Goal: Transaction & Acquisition: Purchase product/service

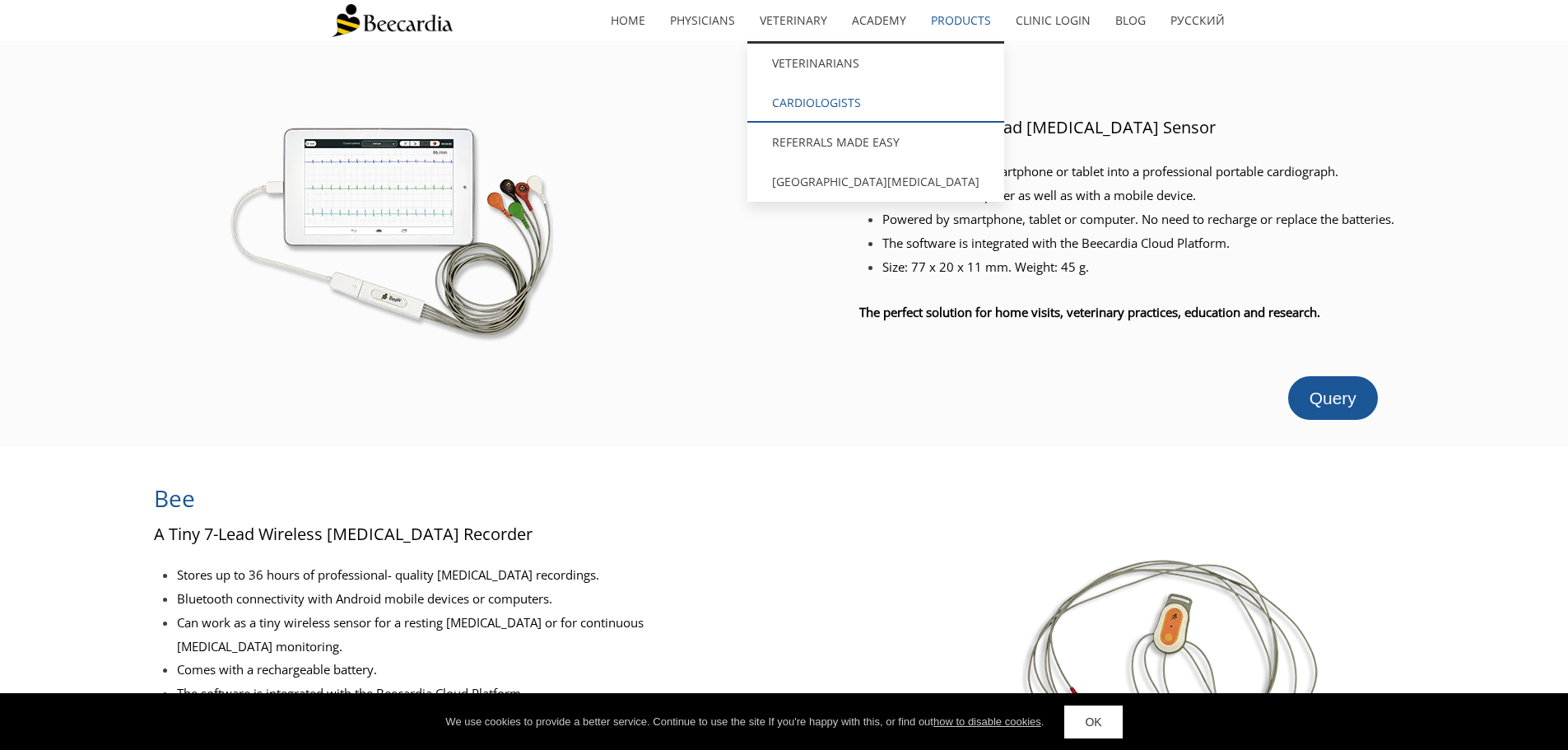
click at [828, 100] on link "Cardiologists" at bounding box center [876, 102] width 257 height 39
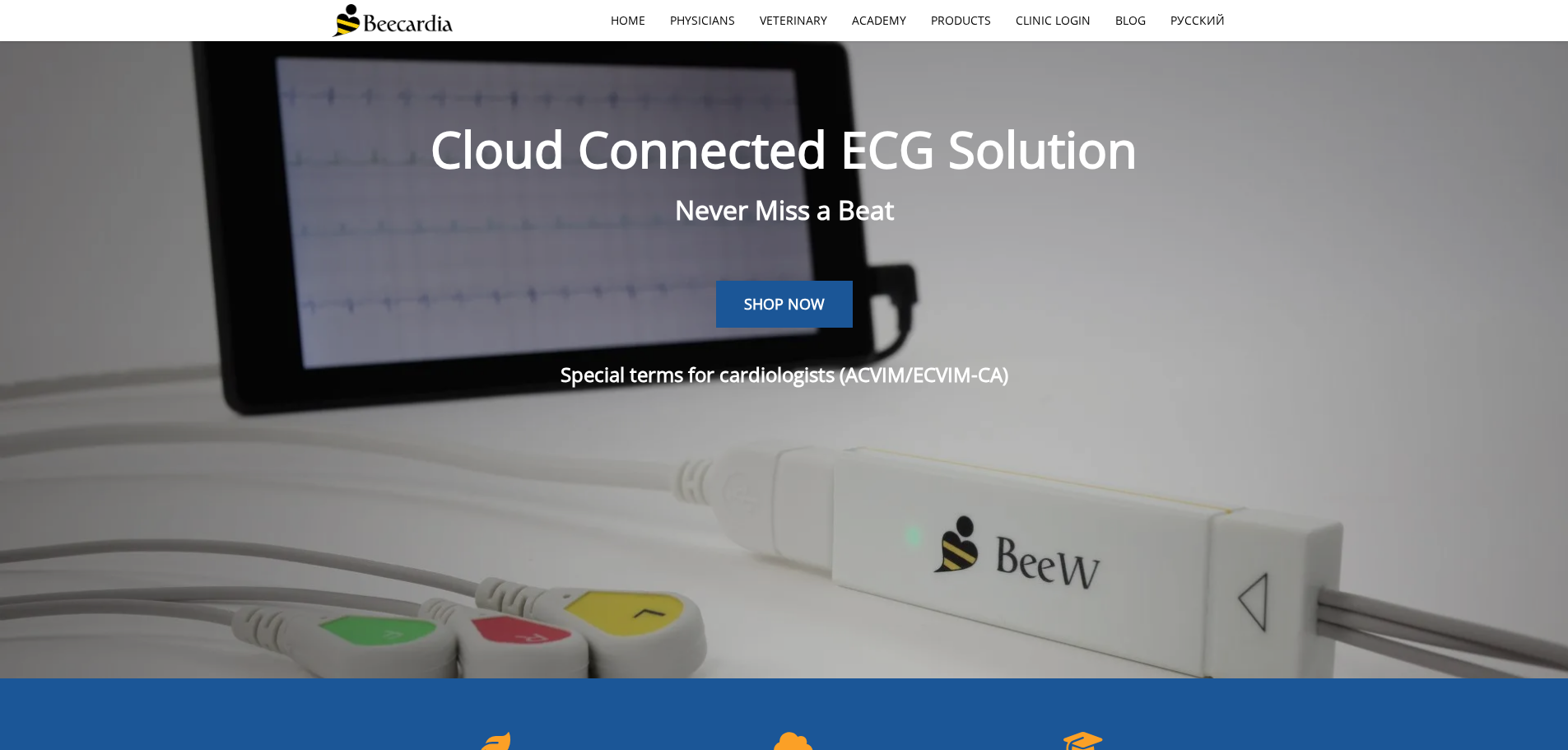
scroll to position [41, 0]
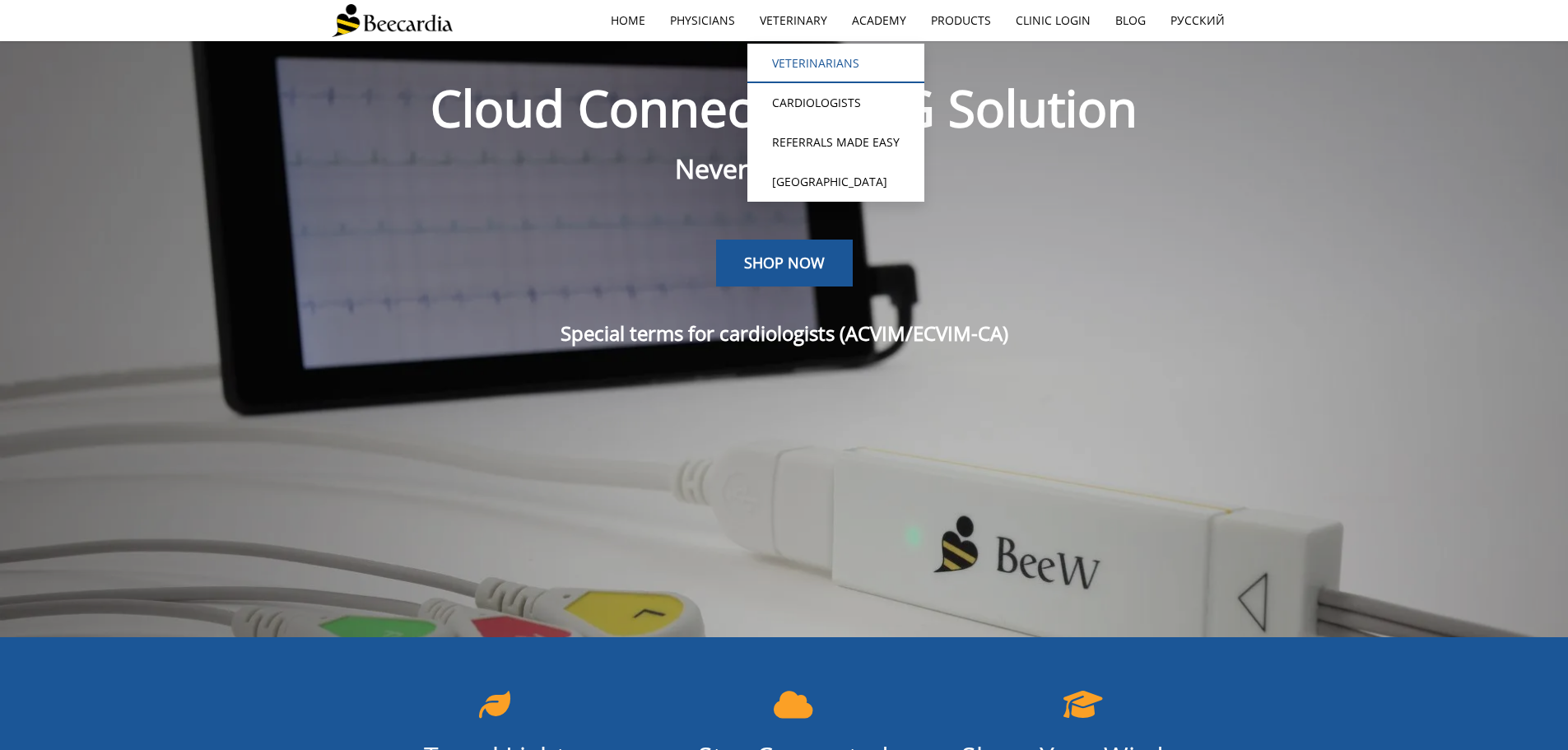
click at [818, 66] on link "Veterinarians" at bounding box center [836, 63] width 177 height 39
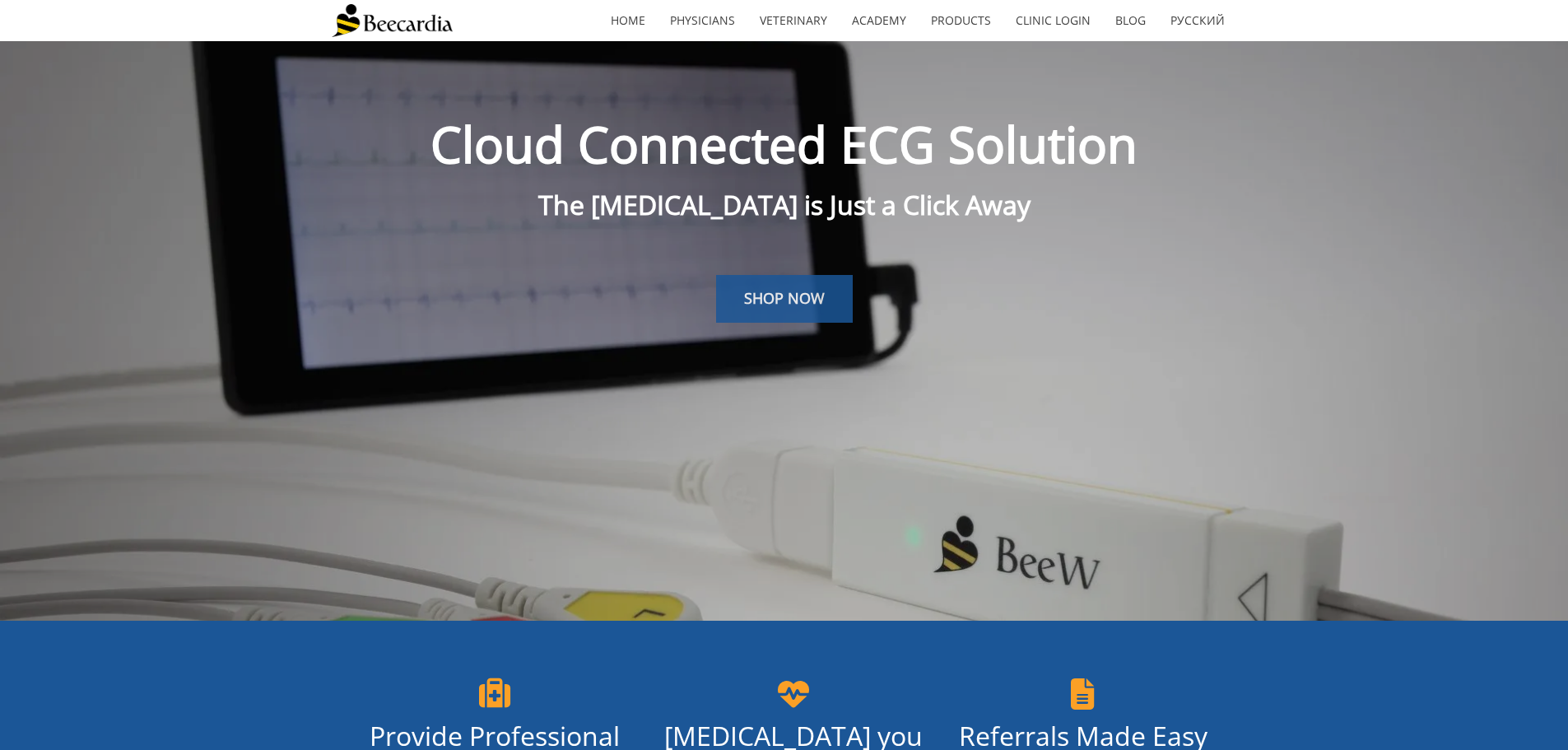
click at [809, 296] on span "SHOP NOW" at bounding box center [784, 298] width 80 height 20
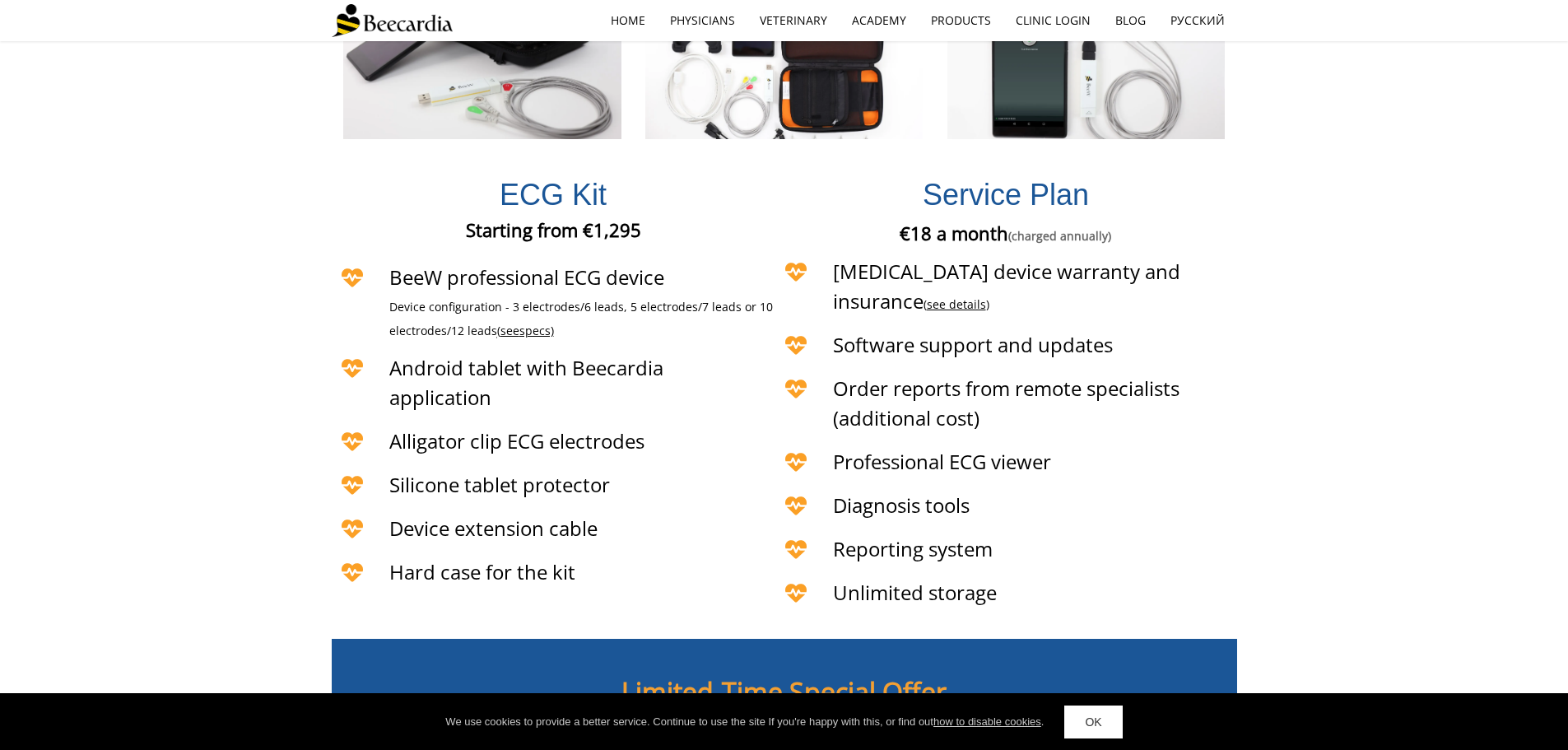
scroll to position [4028, 0]
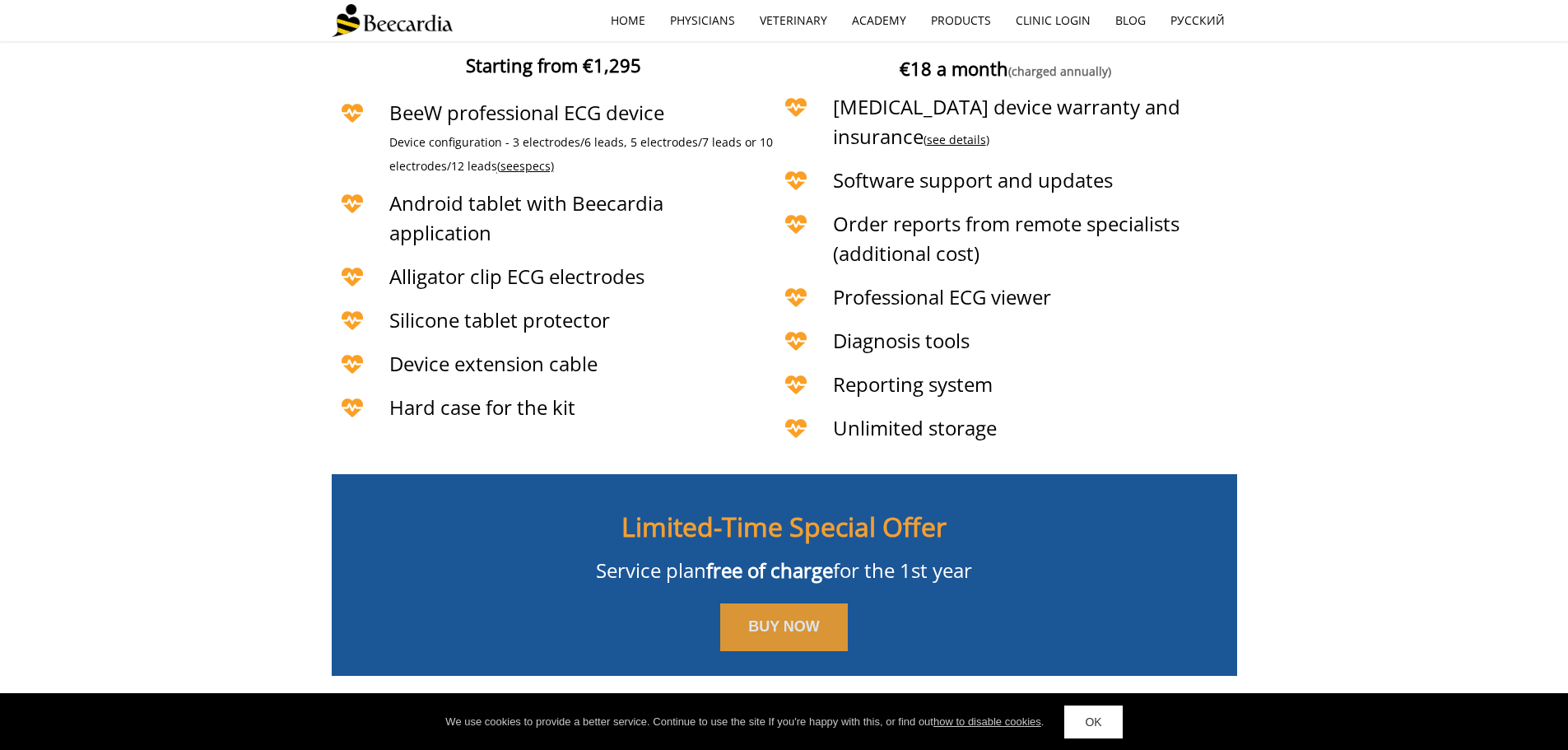
click at [783, 604] on link "BUY NOW" at bounding box center [784, 628] width 127 height 48
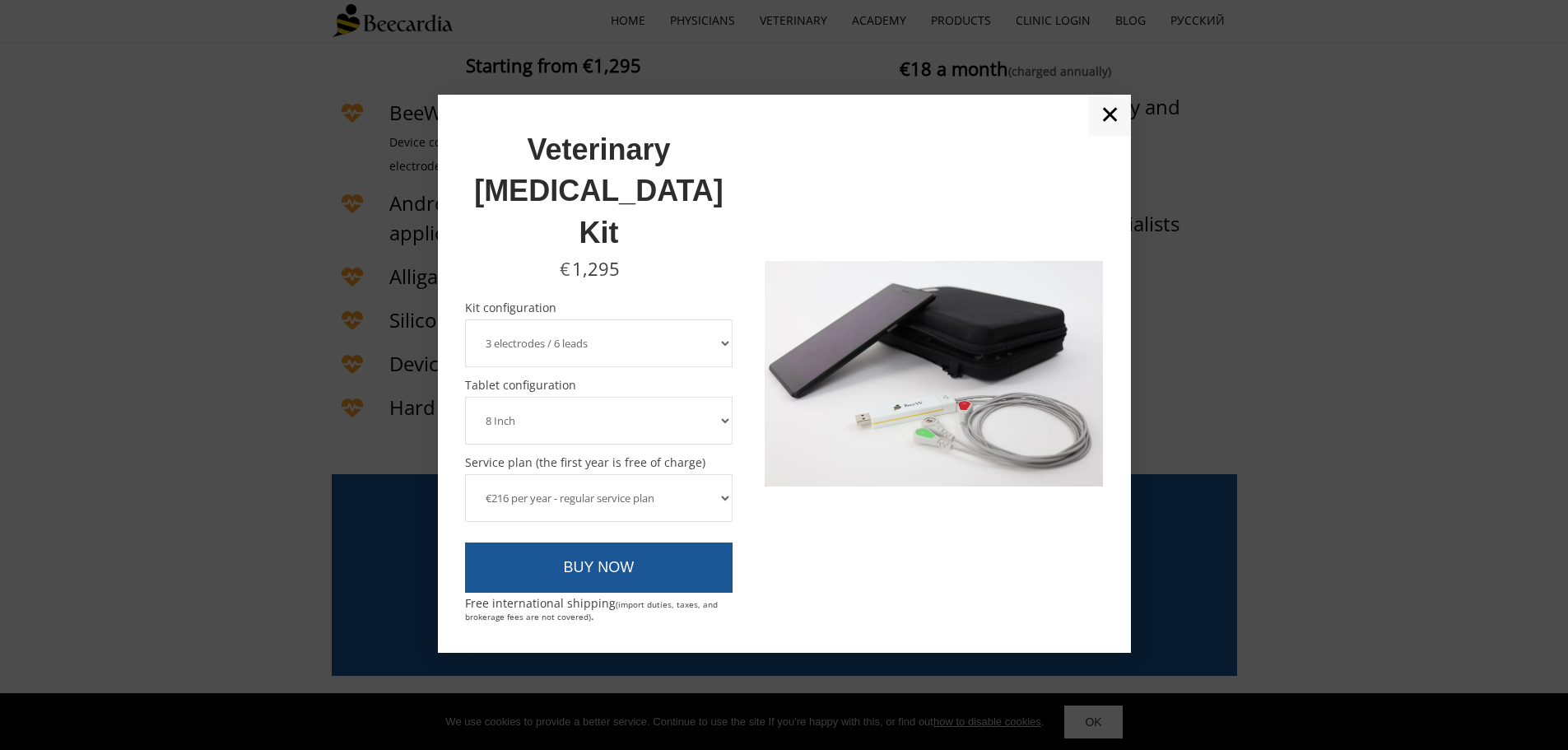
click at [739, 304] on div at bounding box center [749, 374] width 32 height 504
click at [727, 320] on select "3 electrodes / 6 leads 5 electrodes / 7 leads" at bounding box center [599, 343] width 269 height 48
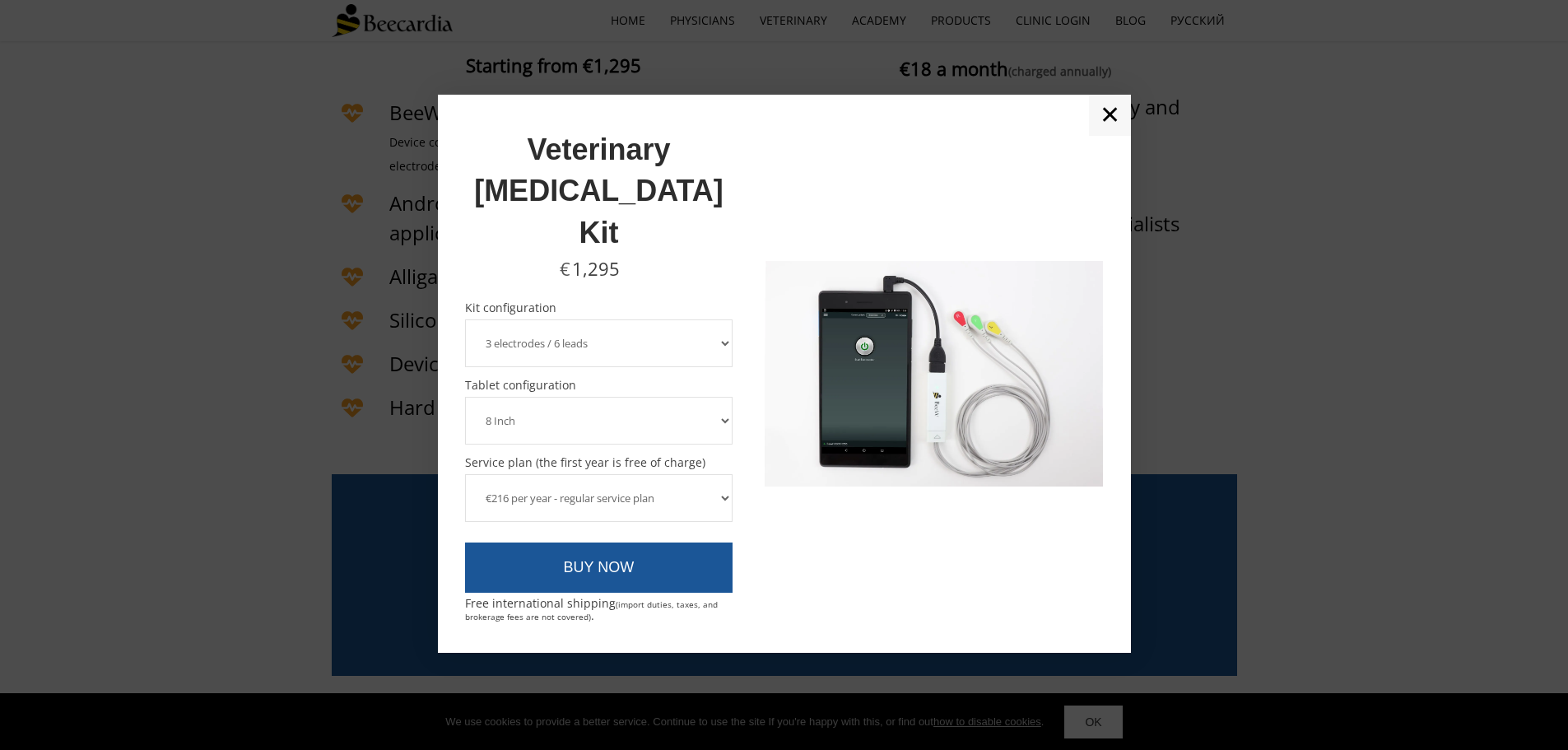
select select "5 electrodes / 7 leads"
click at [465, 320] on select "3 electrodes / 6 leads 5 electrodes / 7 leads" at bounding box center [599, 343] width 269 height 48
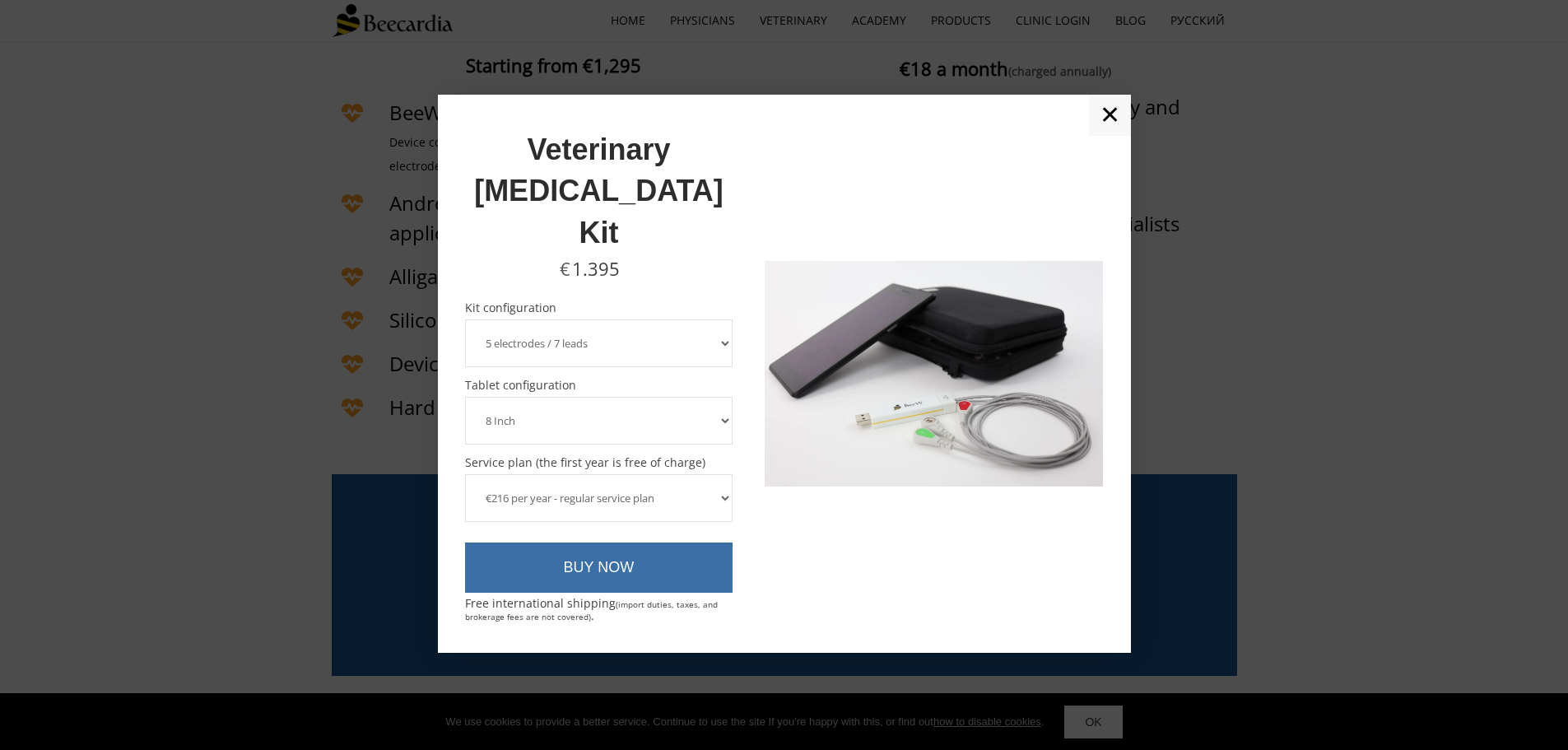
click at [655, 543] on link "BUY NOW" at bounding box center [599, 568] width 269 height 51
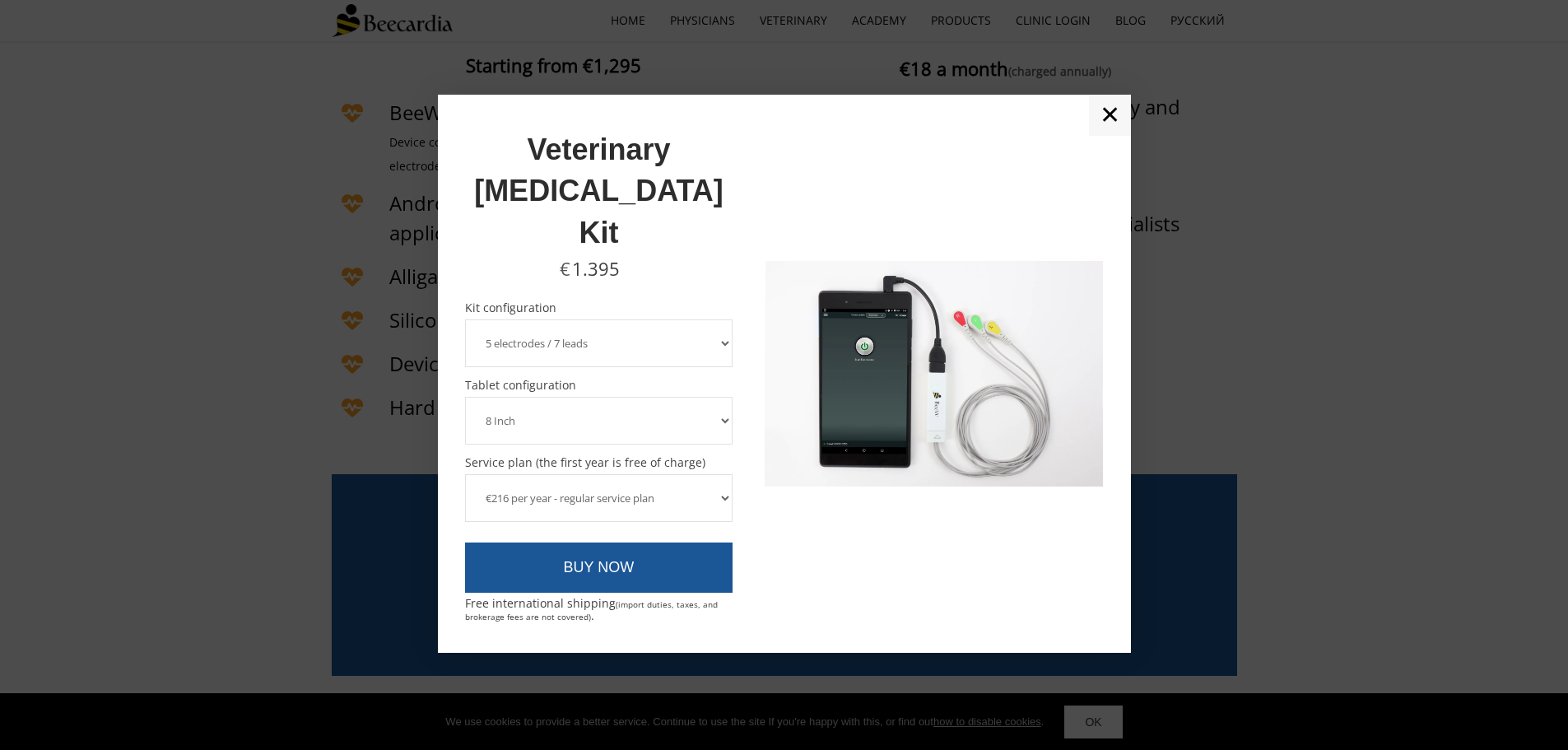
click at [1119, 136] on link "✕" at bounding box center [1110, 114] width 42 height 41
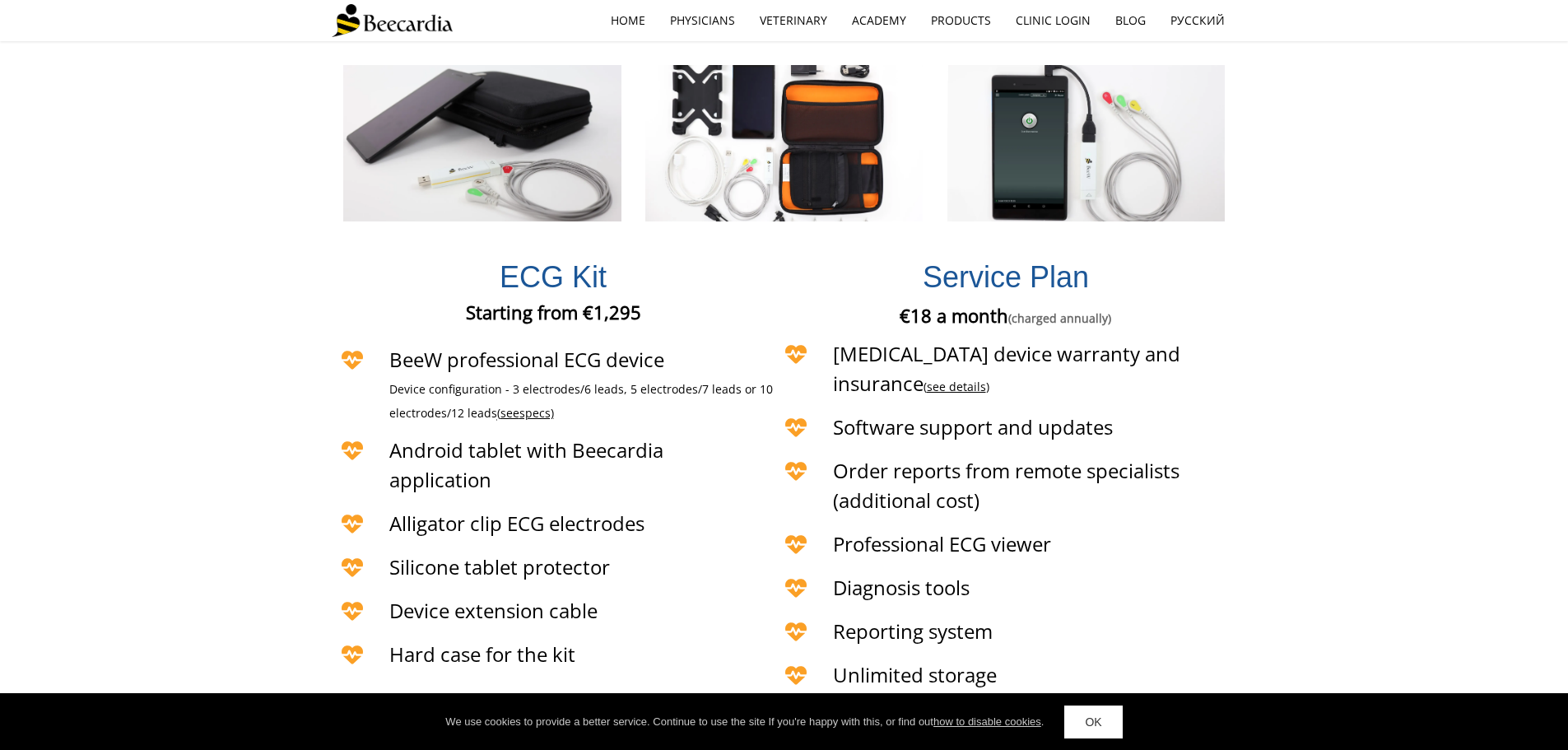
scroll to position [3698, 0]
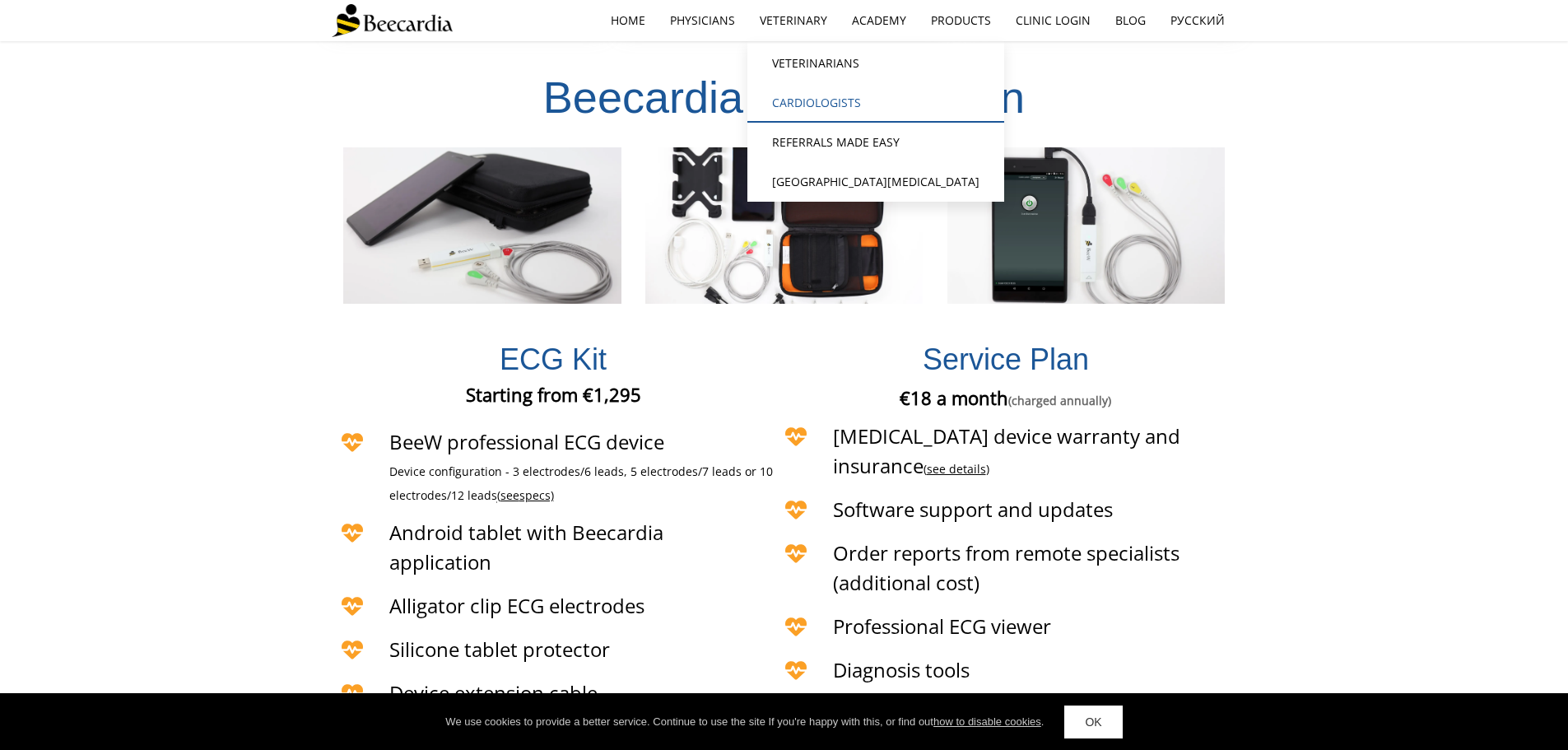
click at [814, 104] on link "Cardiologists" at bounding box center [876, 102] width 257 height 39
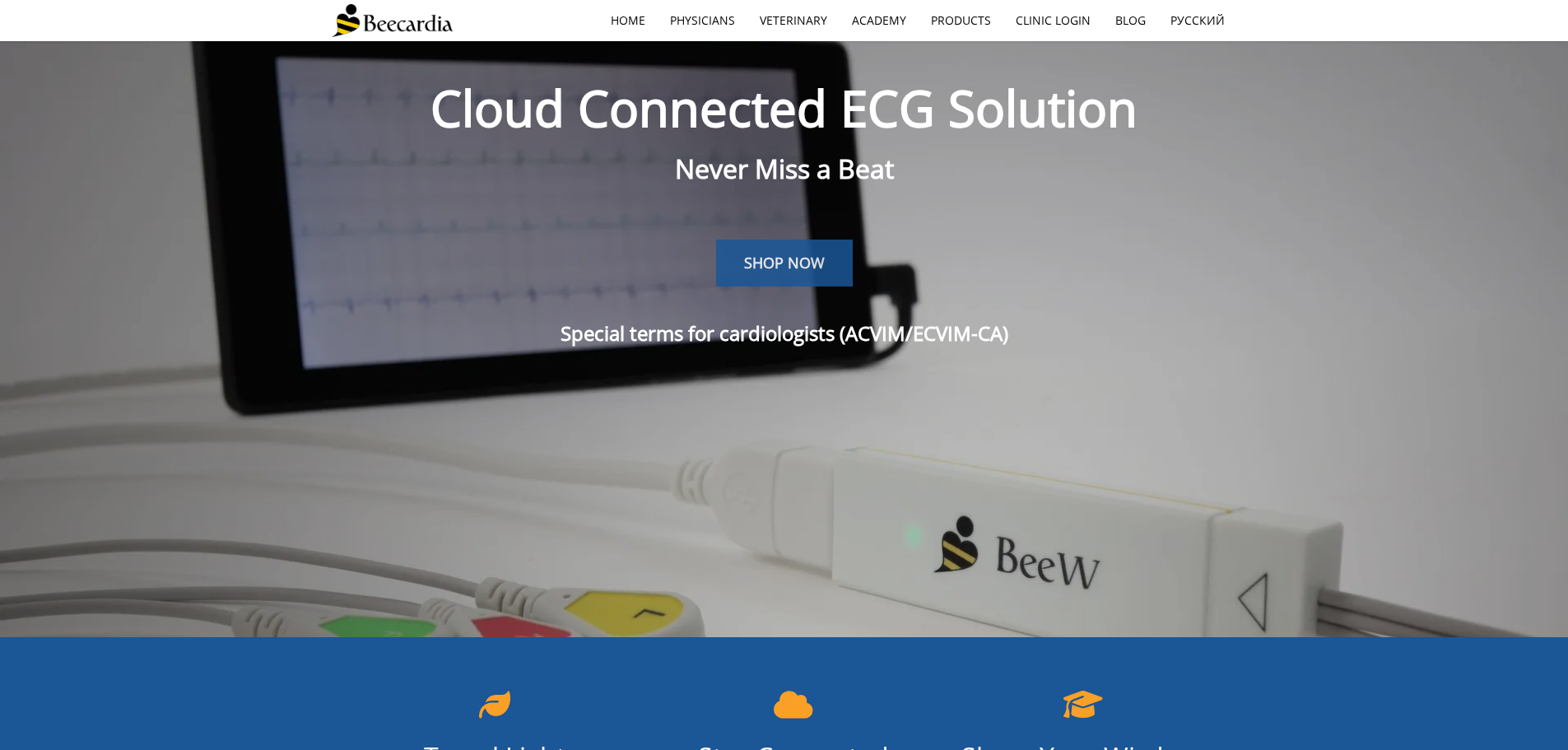
click at [767, 266] on span "SHOP NOW" at bounding box center [784, 263] width 80 height 20
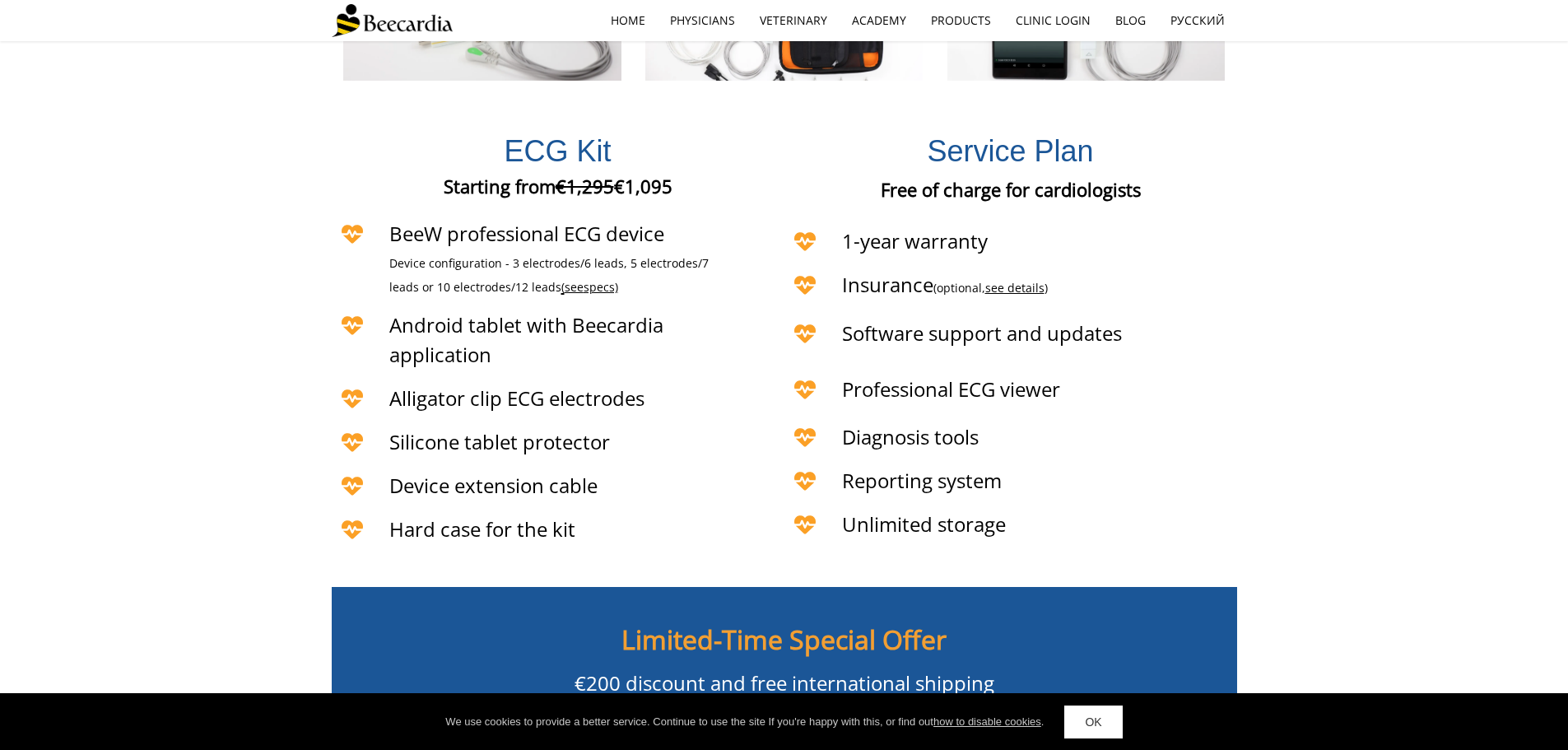
scroll to position [3732, 0]
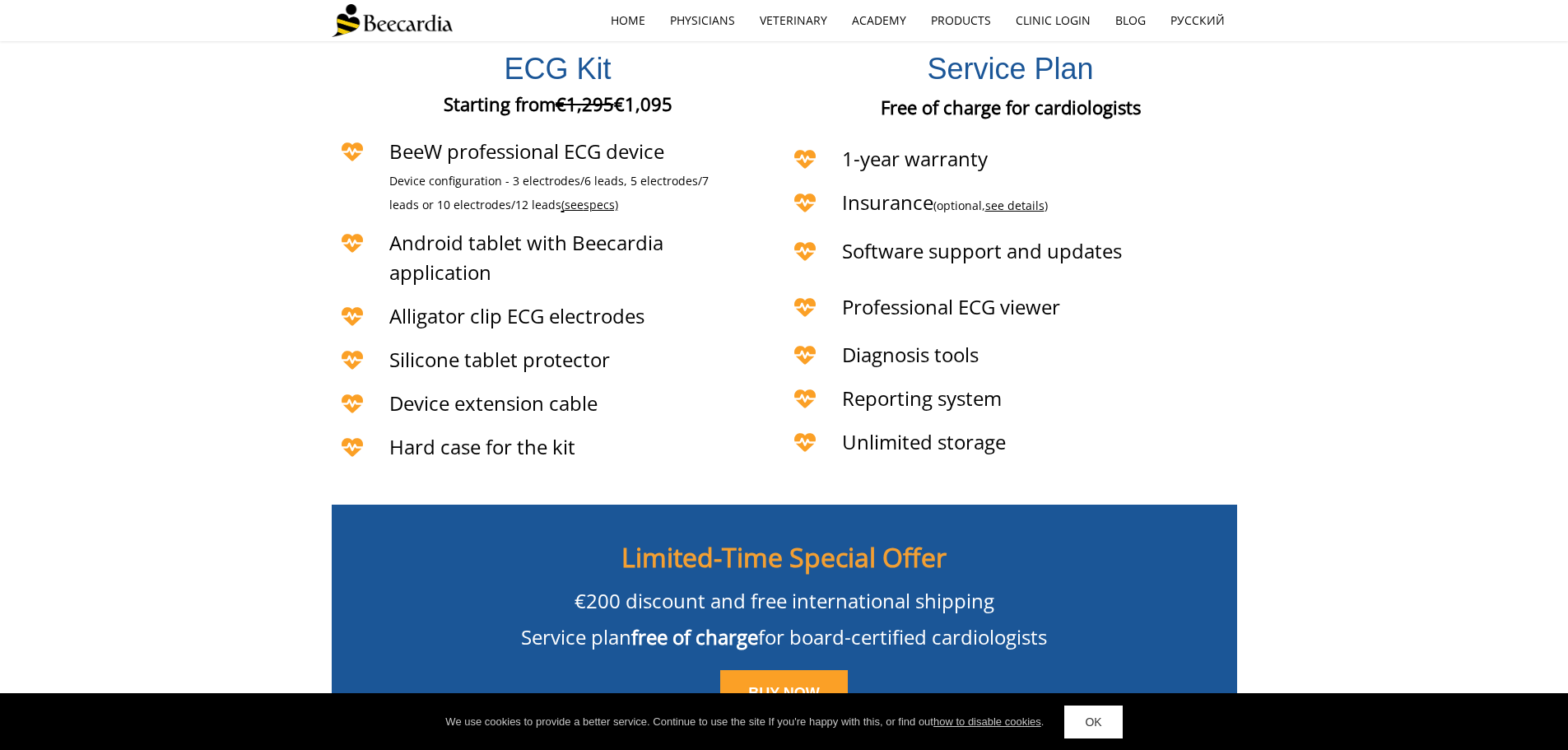
click at [584, 196] on span "specs)" at bounding box center [601, 204] width 35 height 16
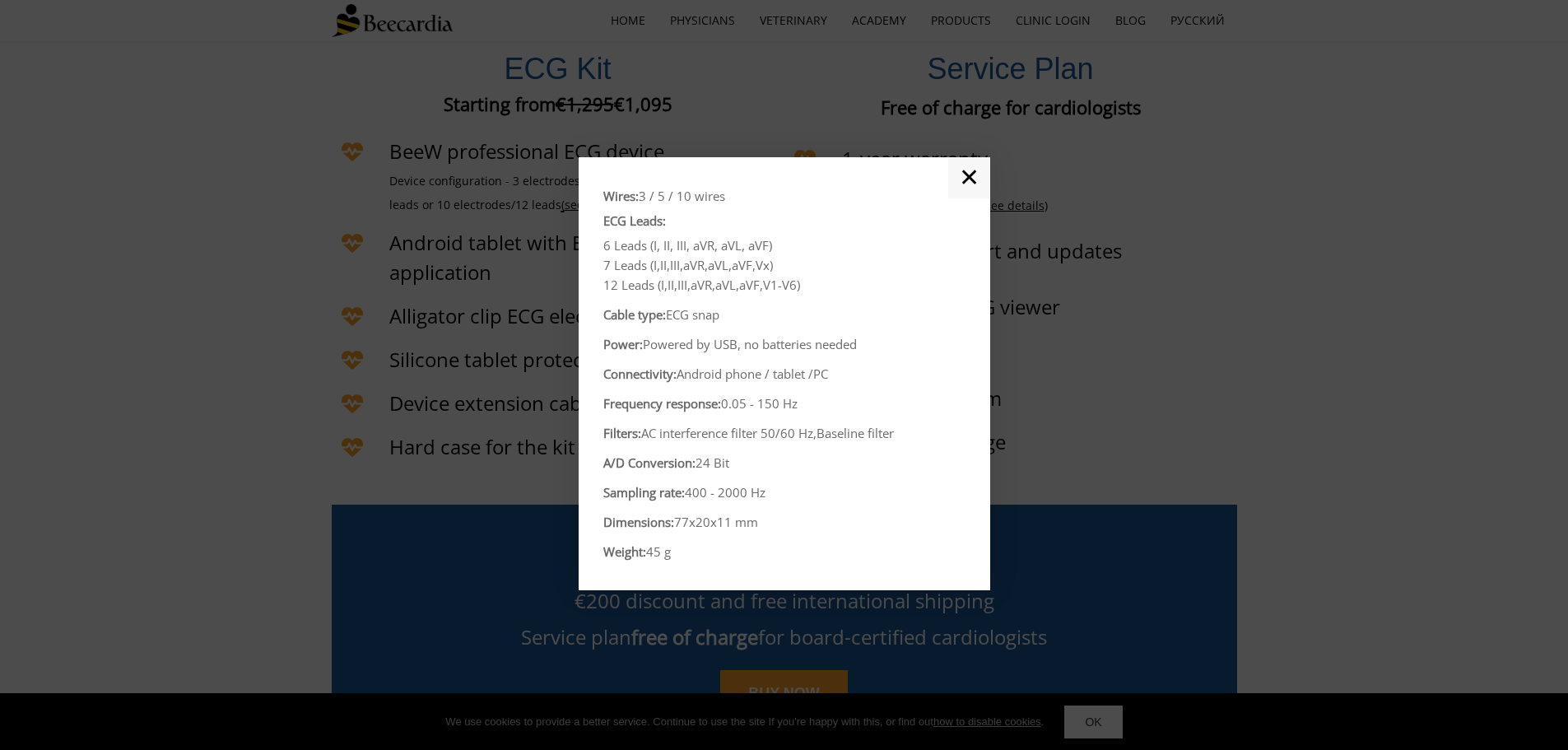
click at [982, 182] on link "✕" at bounding box center [969, 177] width 42 height 41
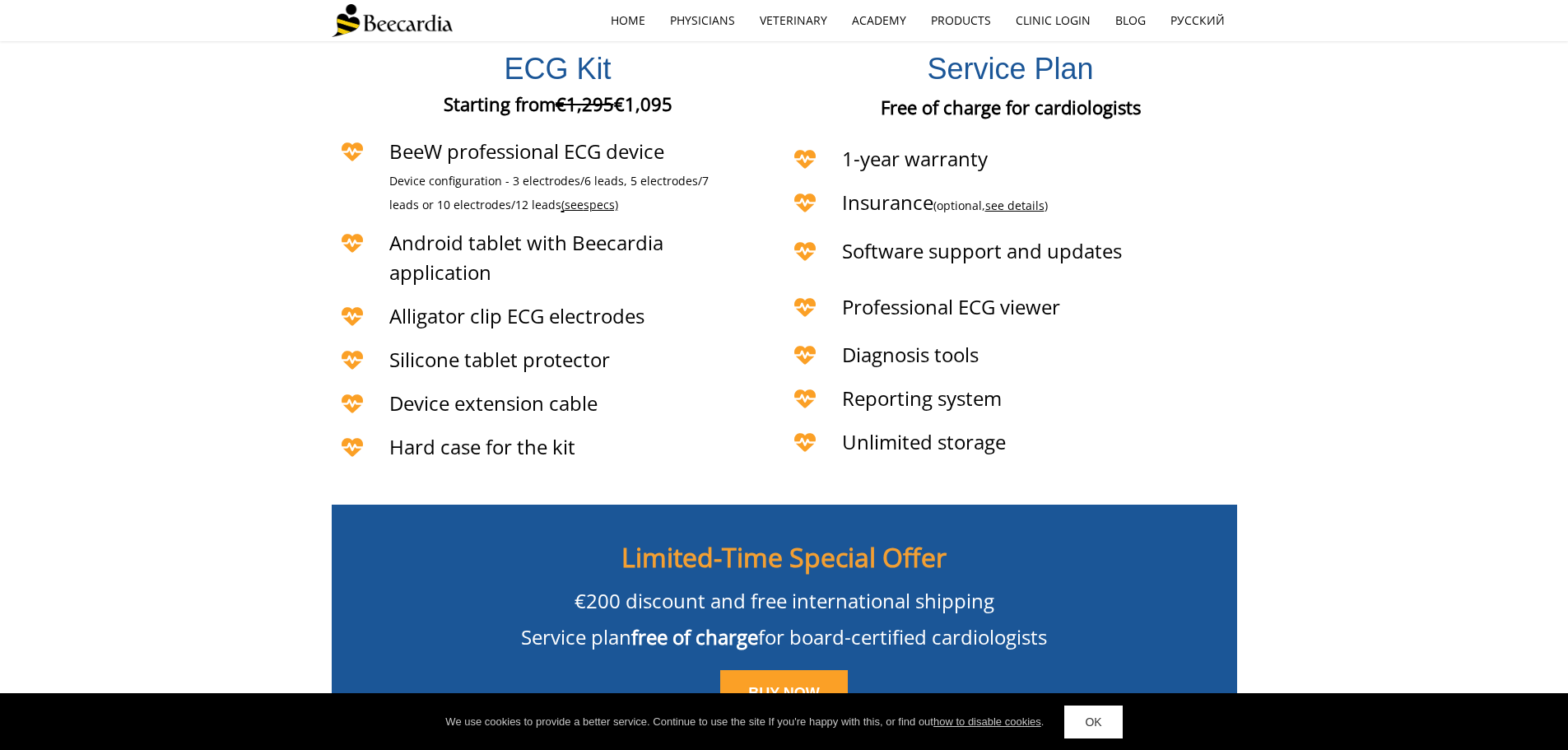
scroll to position [3979, 0]
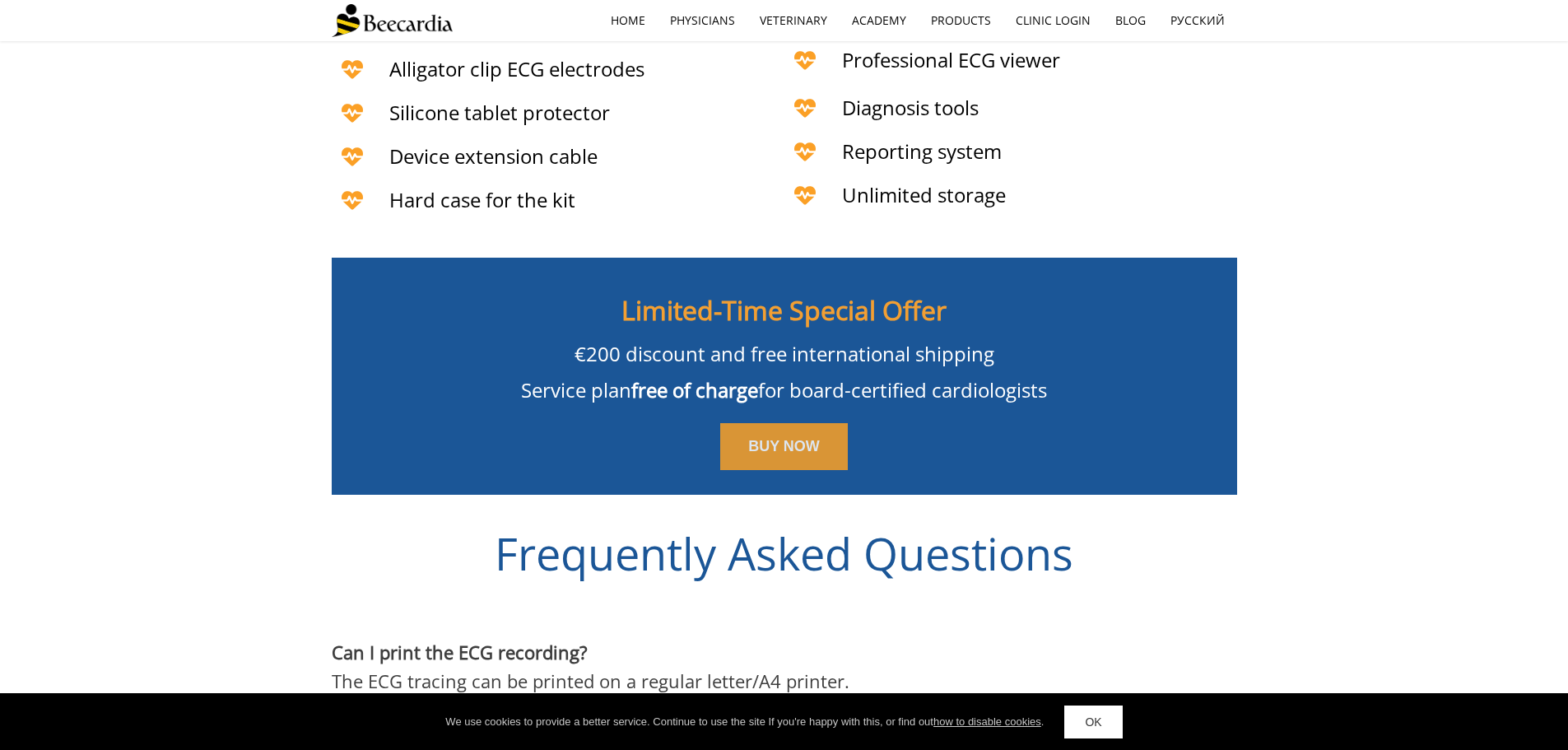
click at [792, 438] on span "BUY NOW" at bounding box center [784, 446] width 72 height 17
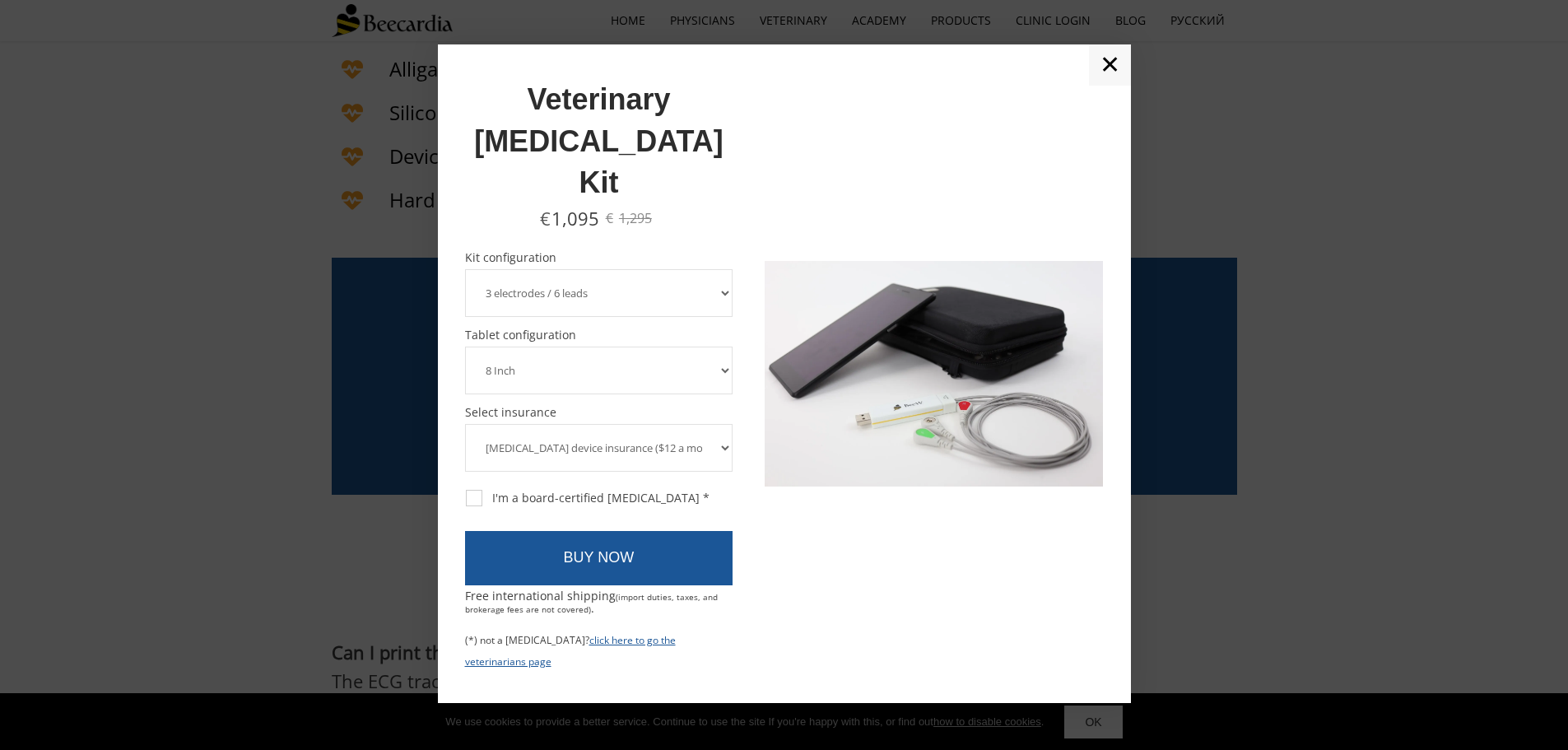
click at [717, 269] on select "3 electrodes / 6 leads 5 electrodes / 7 leads 10 electrodes / 12 leads" at bounding box center [599, 292] width 269 height 48
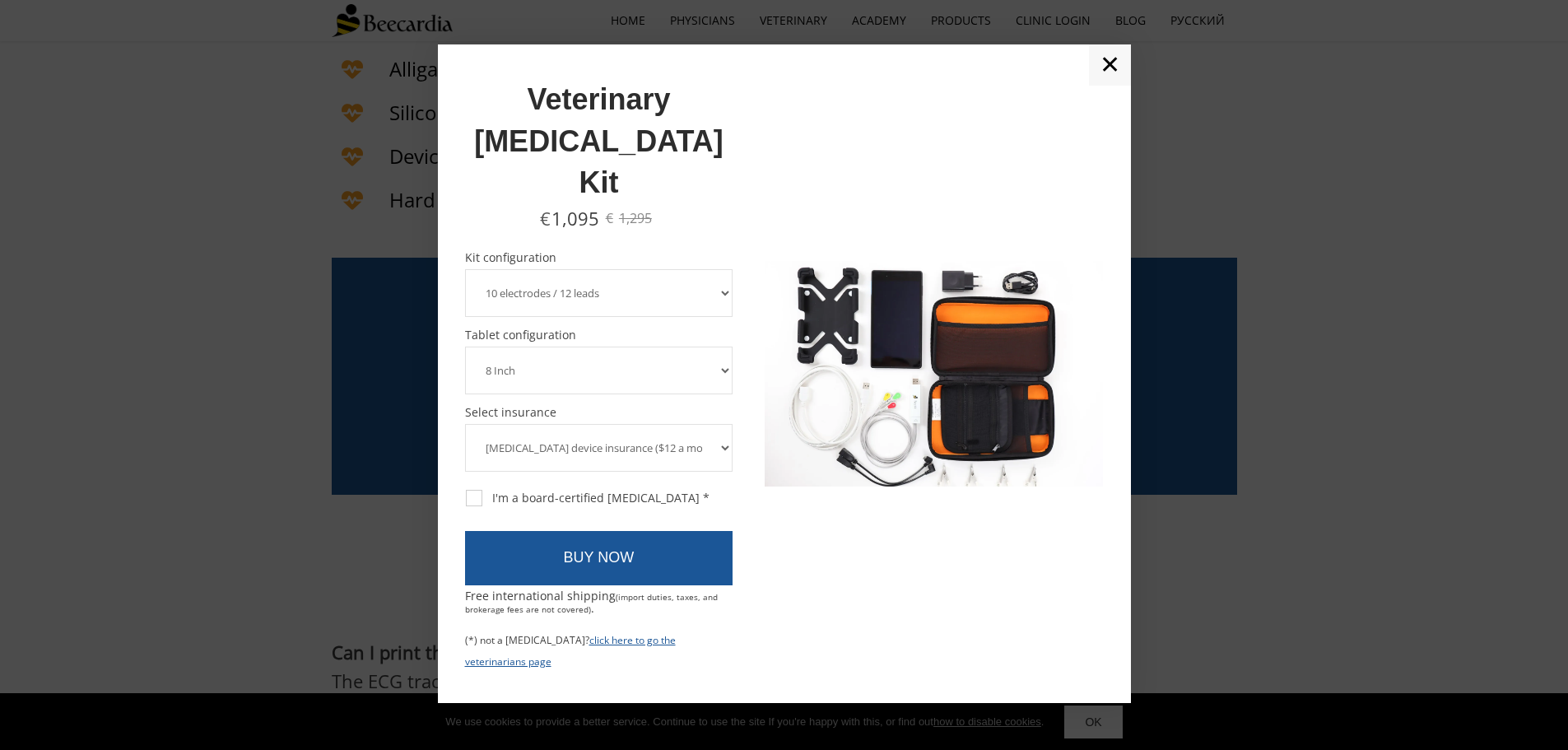
click at [465, 269] on select "3 electrodes / 6 leads 5 electrodes / 7 leads 10 electrodes / 12 leads" at bounding box center [599, 292] width 269 height 48
click at [722, 269] on select "3 electrodes / 6 leads 5 electrodes / 7 leads 10 electrodes / 12 leads" at bounding box center [599, 292] width 269 height 48
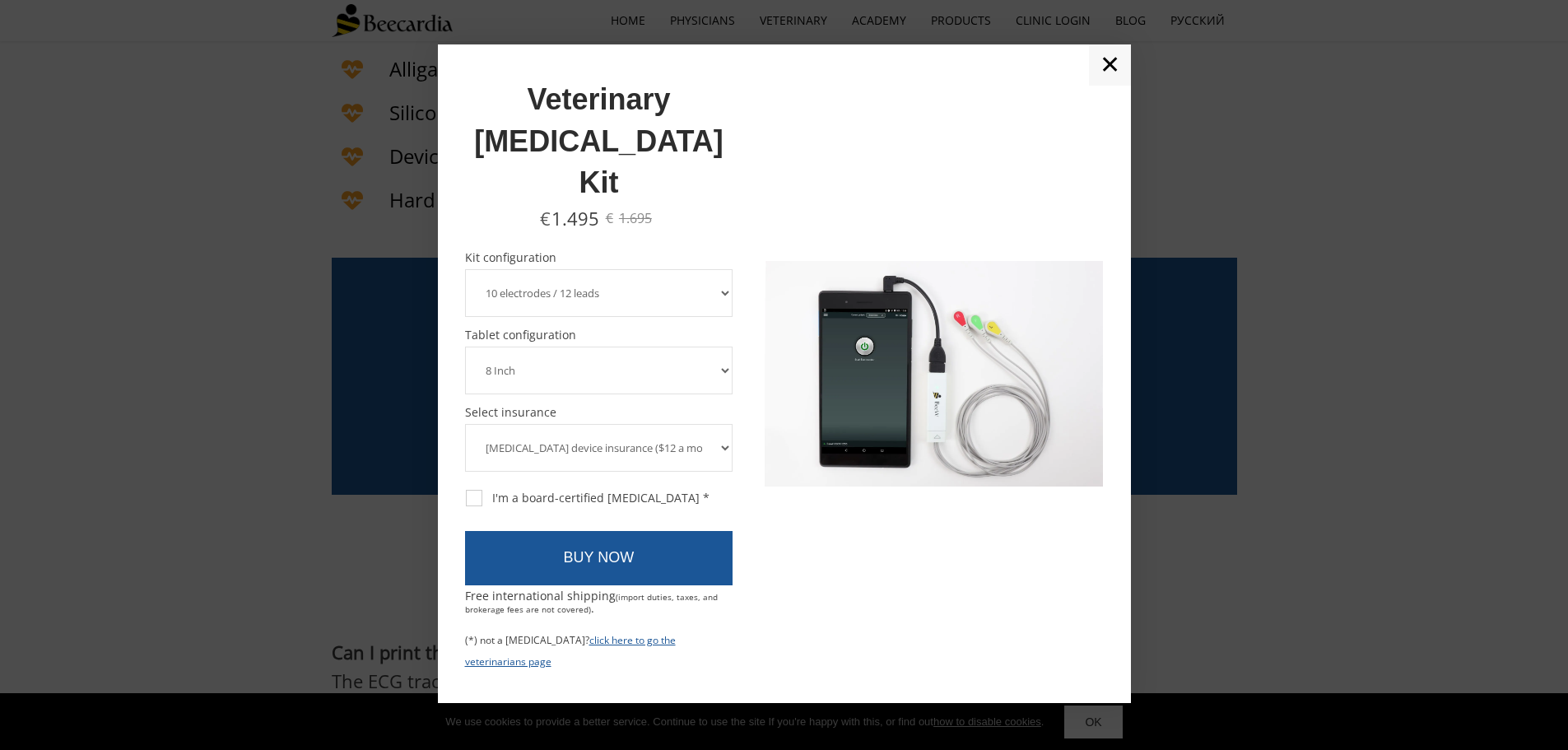
select select "5 electrodes / 7 leads"
click at [465, 269] on select "3 electrodes / 6 leads 5 electrodes / 7 leads 10 electrodes / 12 leads" at bounding box center [599, 292] width 269 height 48
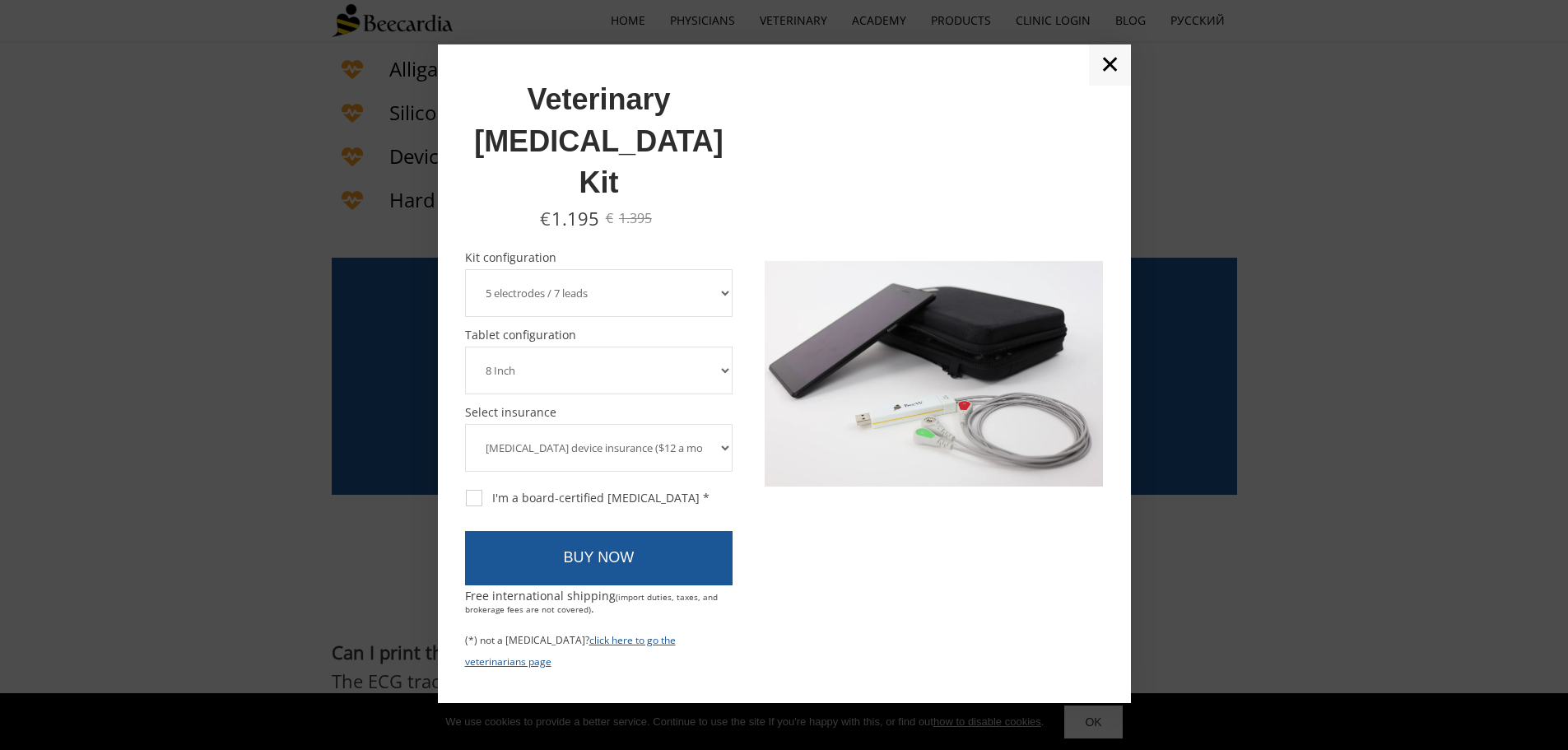
click at [1111, 86] on link "✕" at bounding box center [1110, 65] width 42 height 41
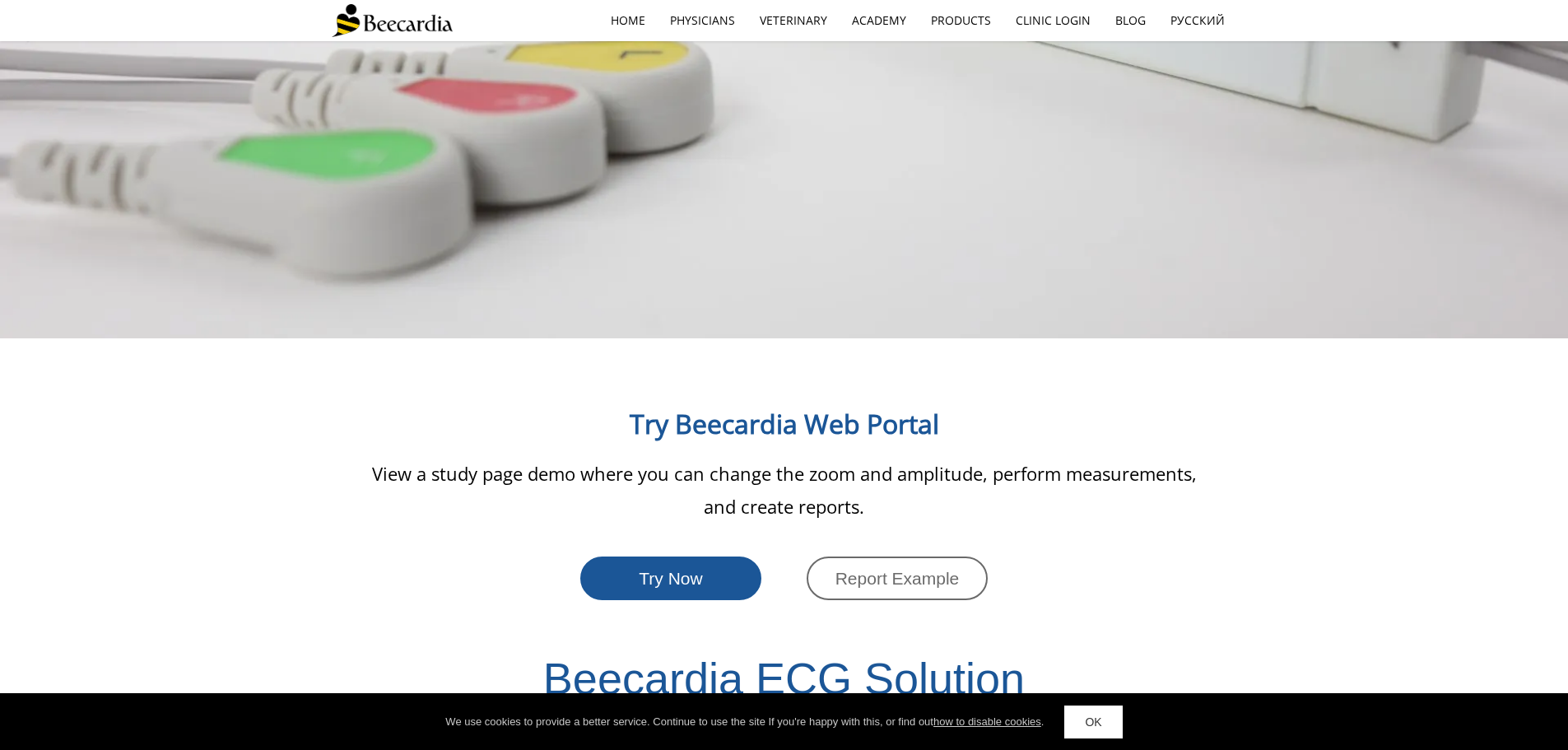
scroll to position [2267, 0]
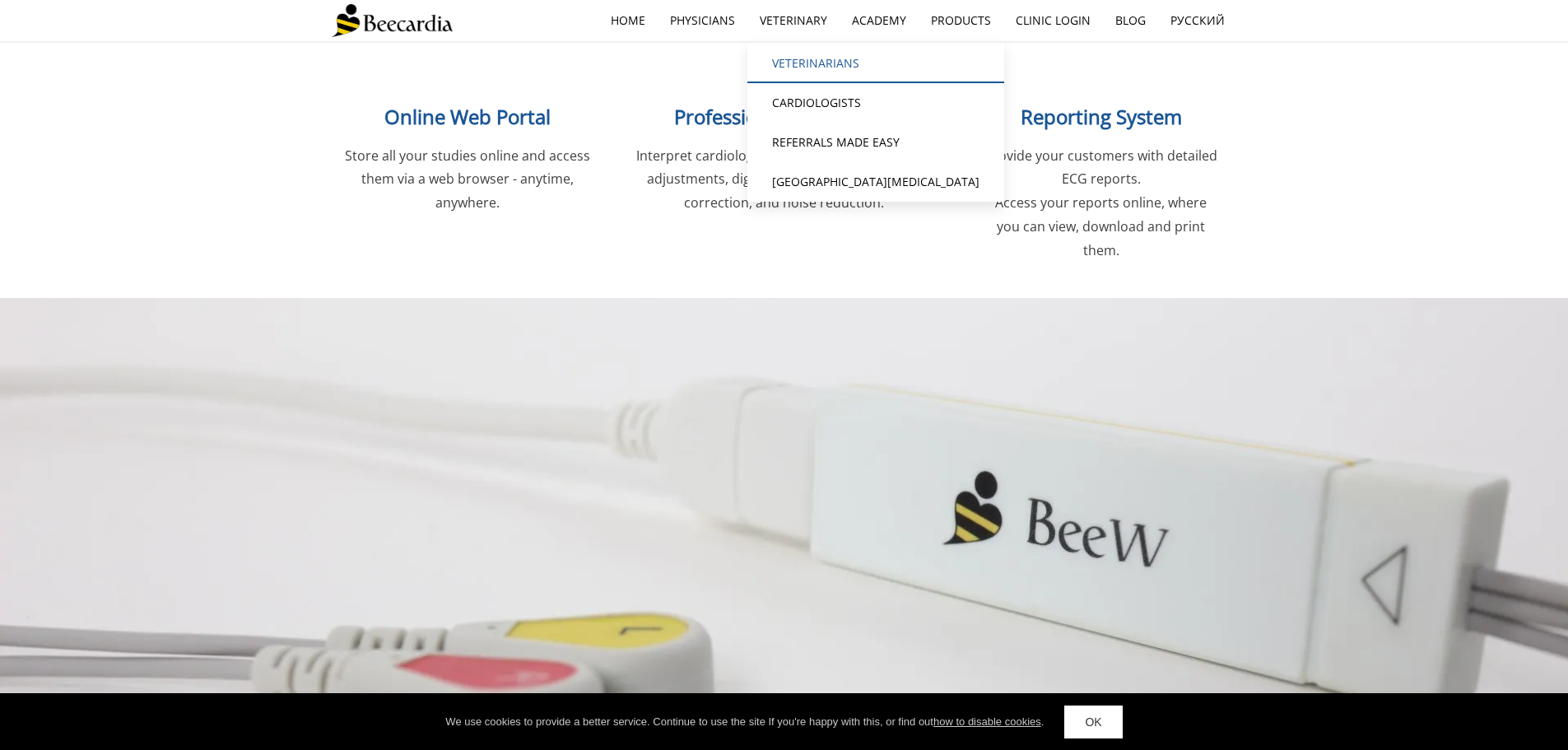
click at [807, 55] on link "Veterinarians" at bounding box center [876, 63] width 257 height 39
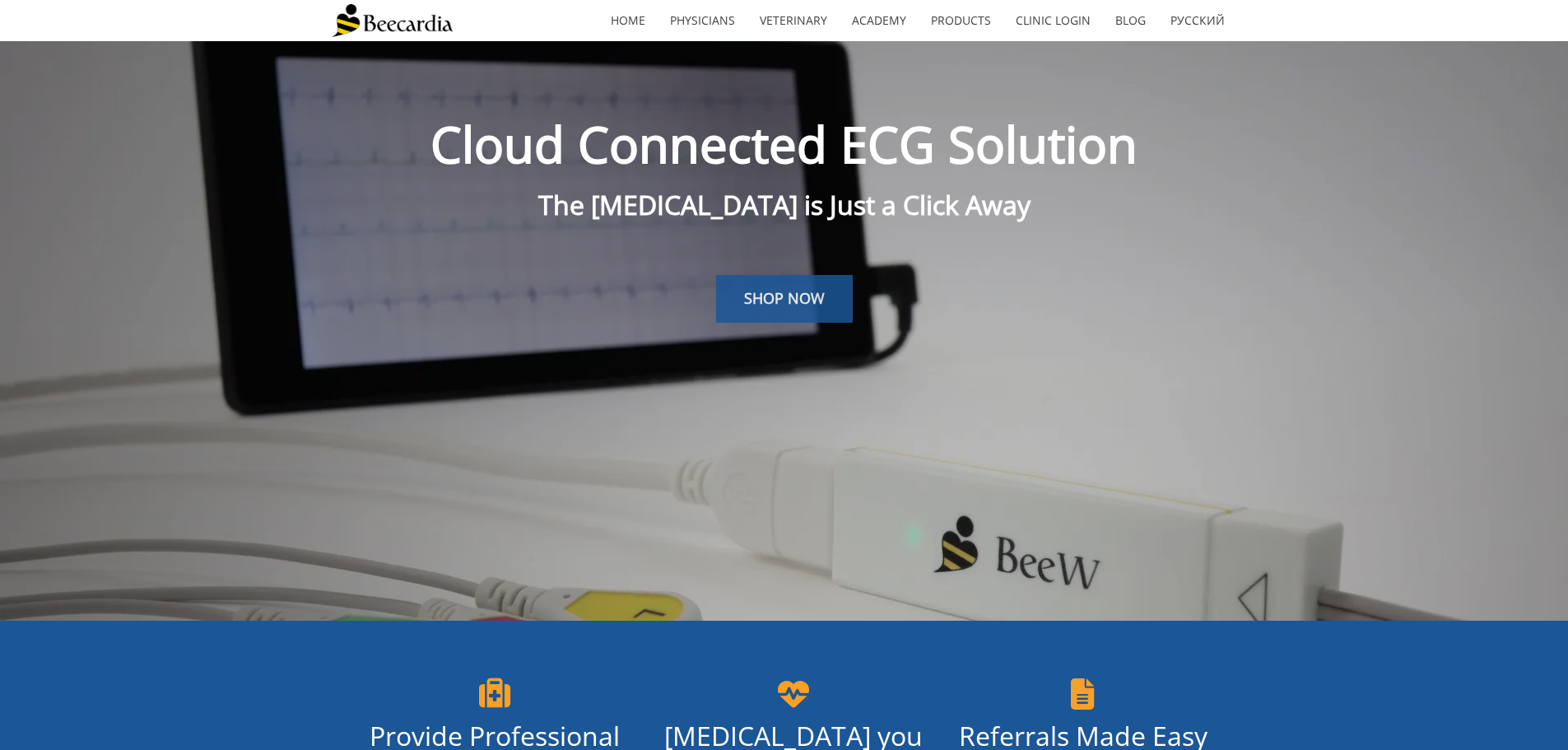
click at [805, 297] on span "SHOP NOW" at bounding box center [784, 298] width 80 height 20
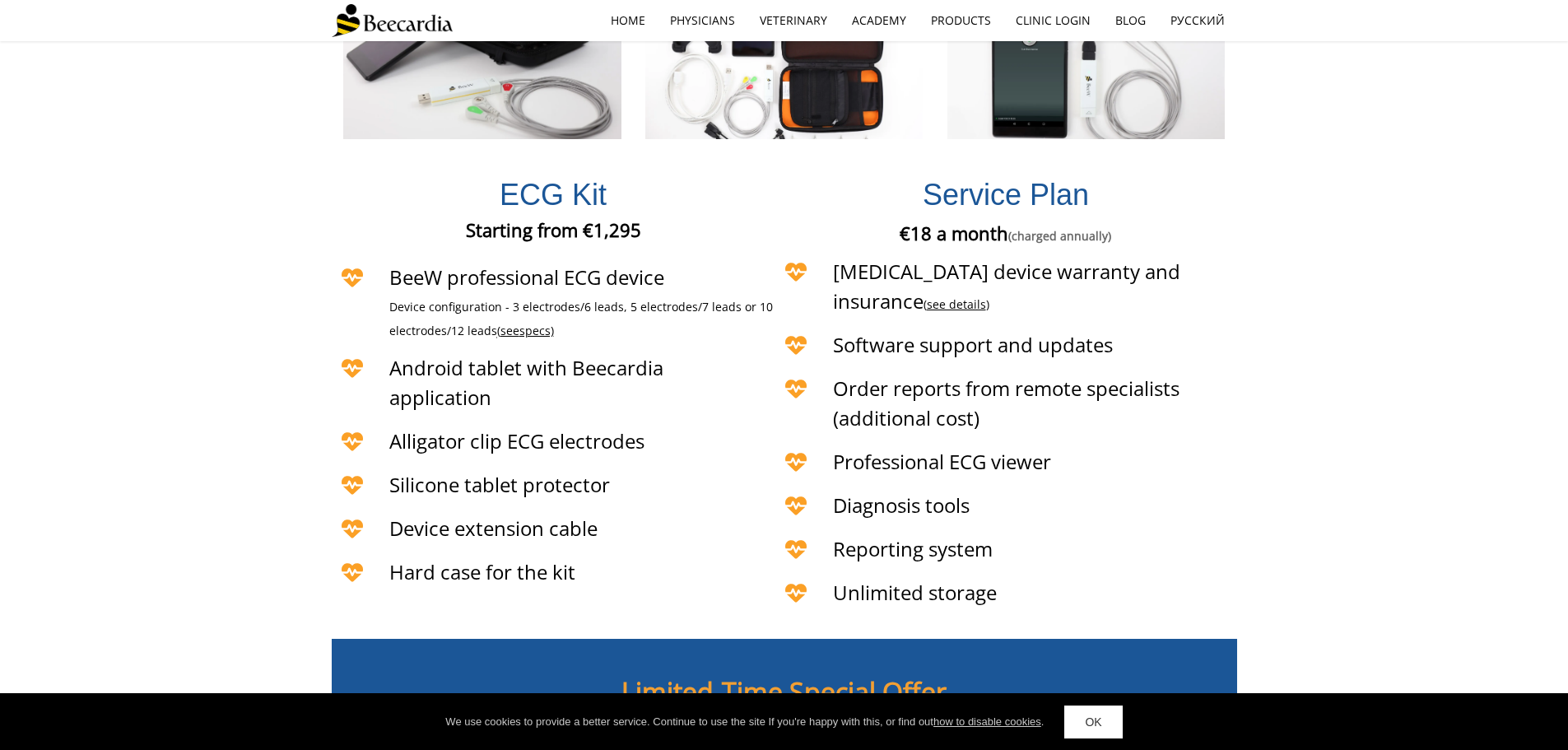
scroll to position [3781, 0]
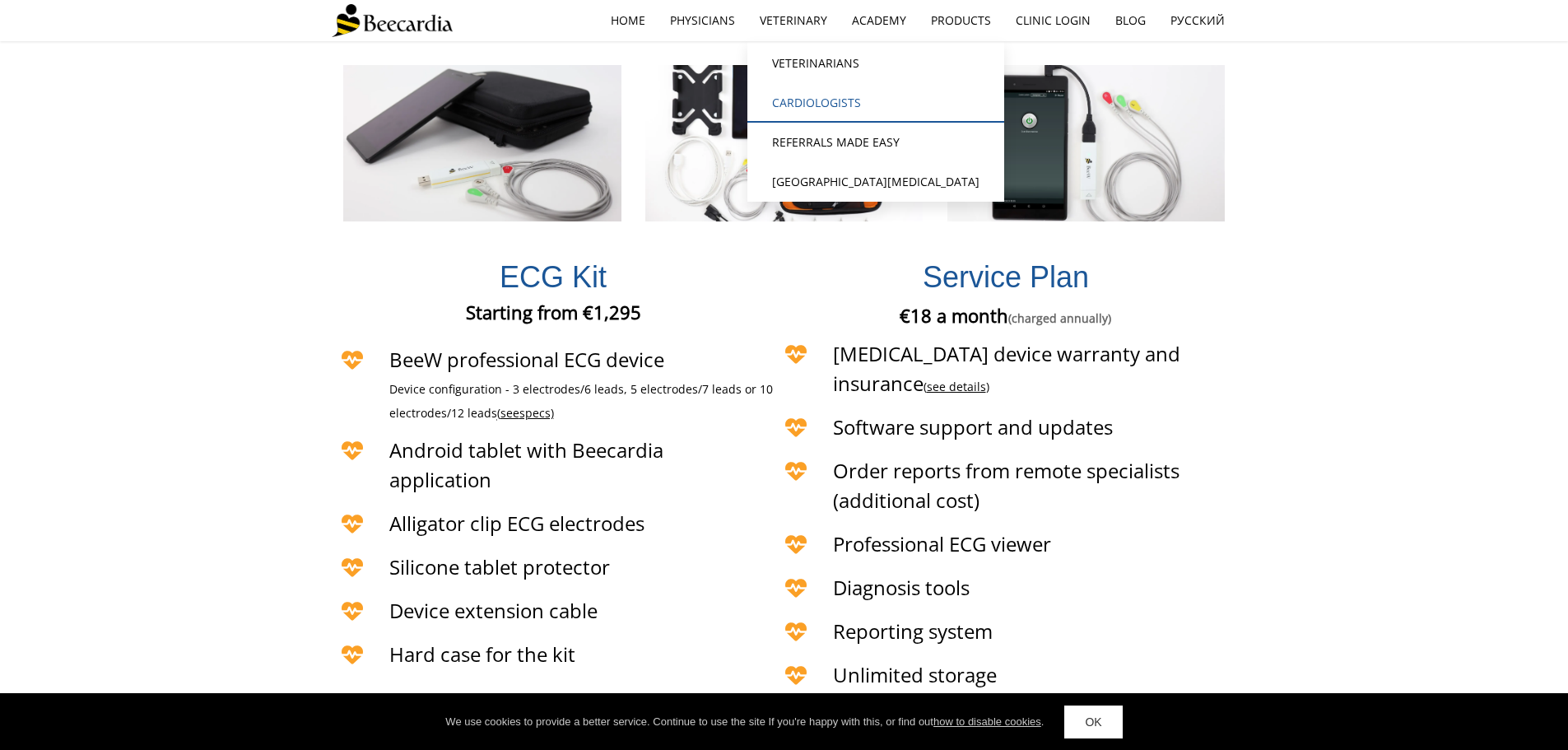
click at [825, 98] on link "Cardiologists" at bounding box center [876, 102] width 257 height 39
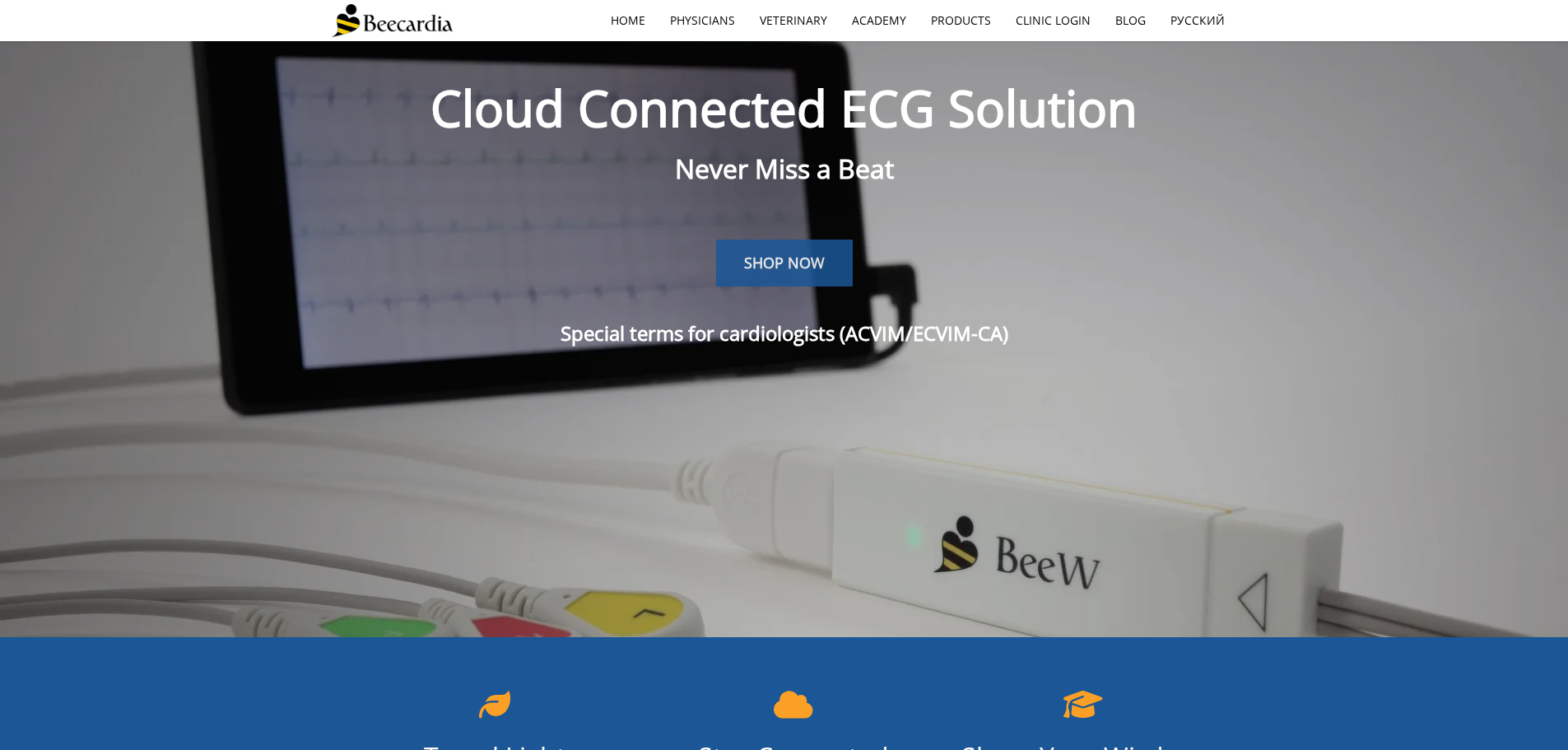
click at [775, 277] on link "SHOP NOW" at bounding box center [784, 264] width 137 height 48
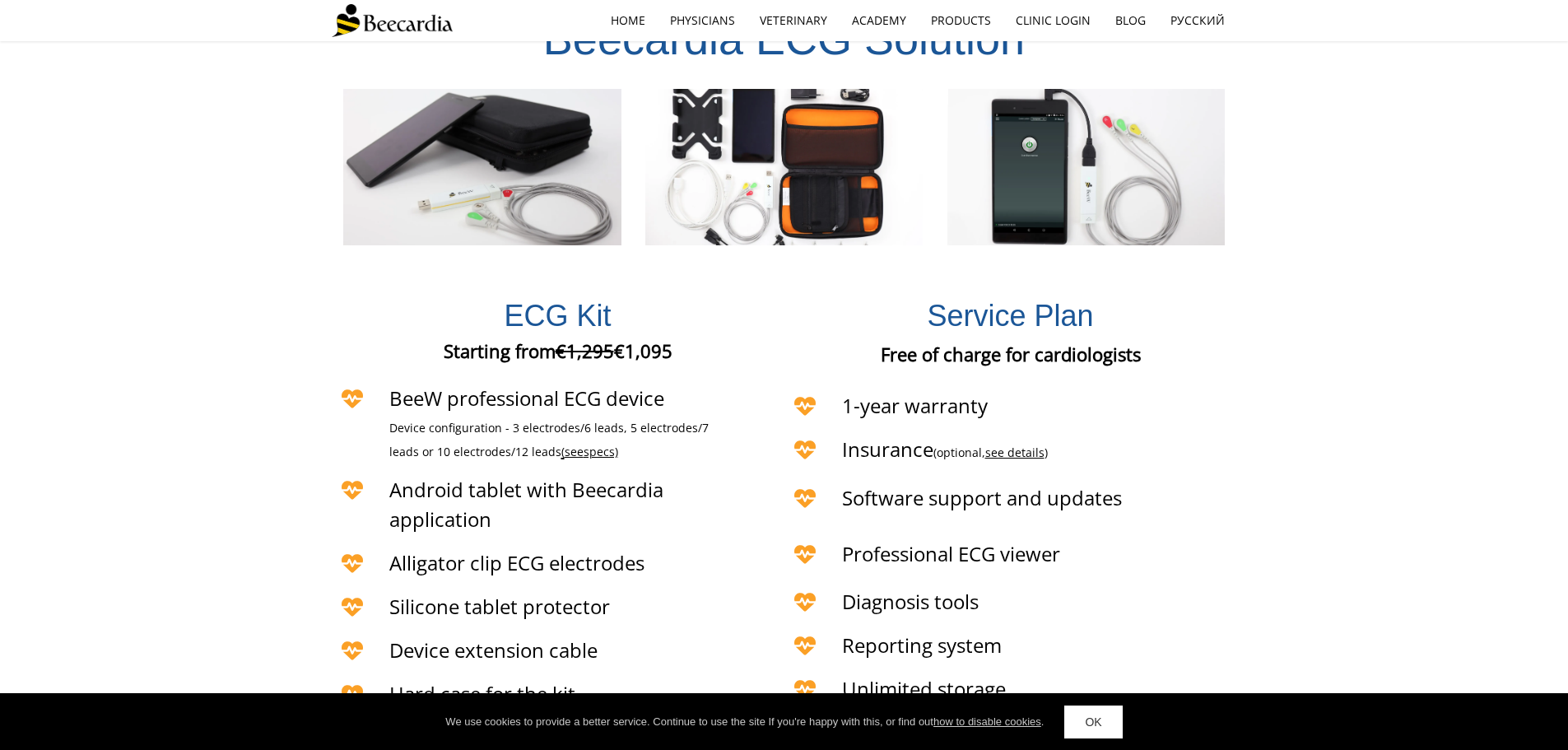
scroll to position [3567, 0]
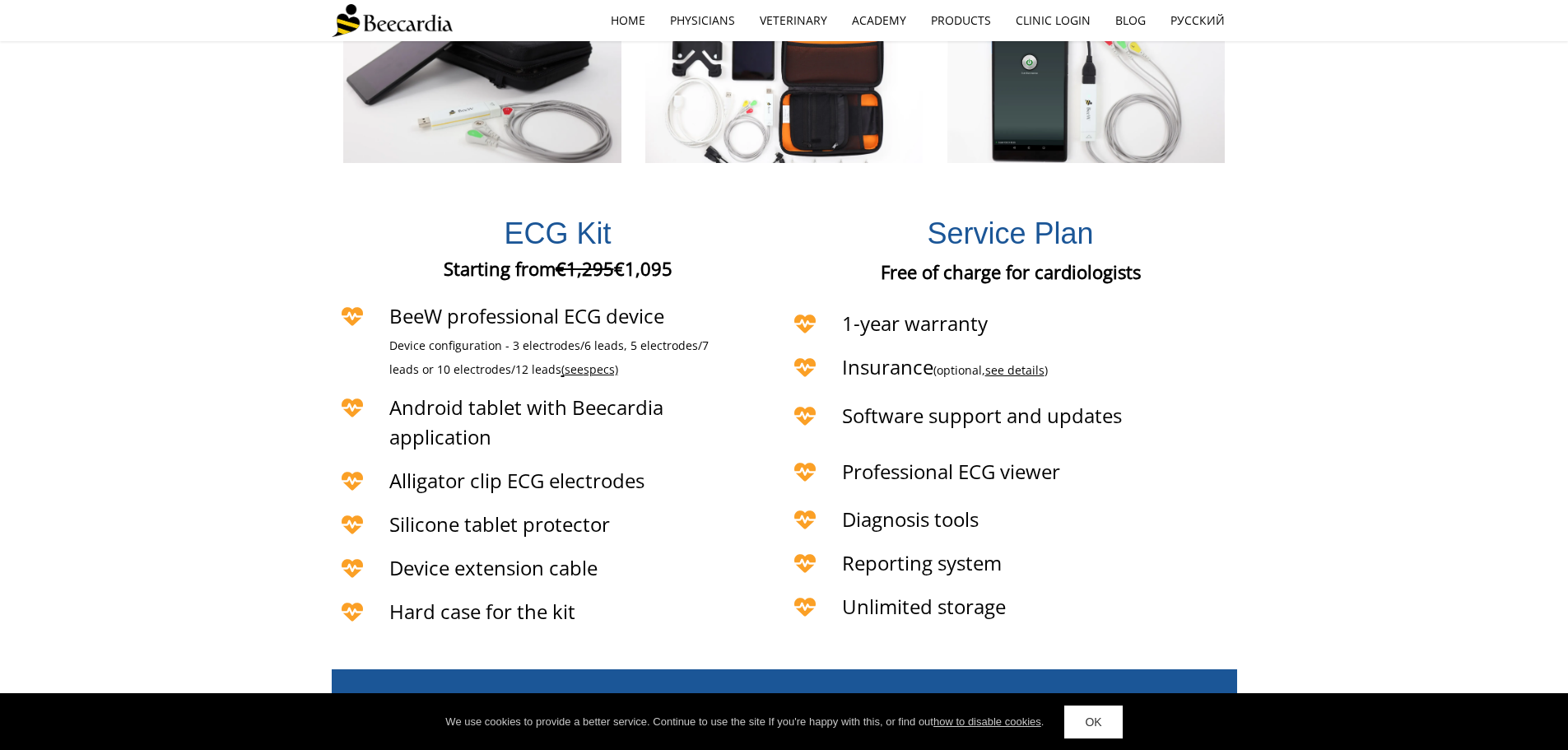
click at [1025, 362] on link "see details" at bounding box center [1015, 370] width 59 height 16
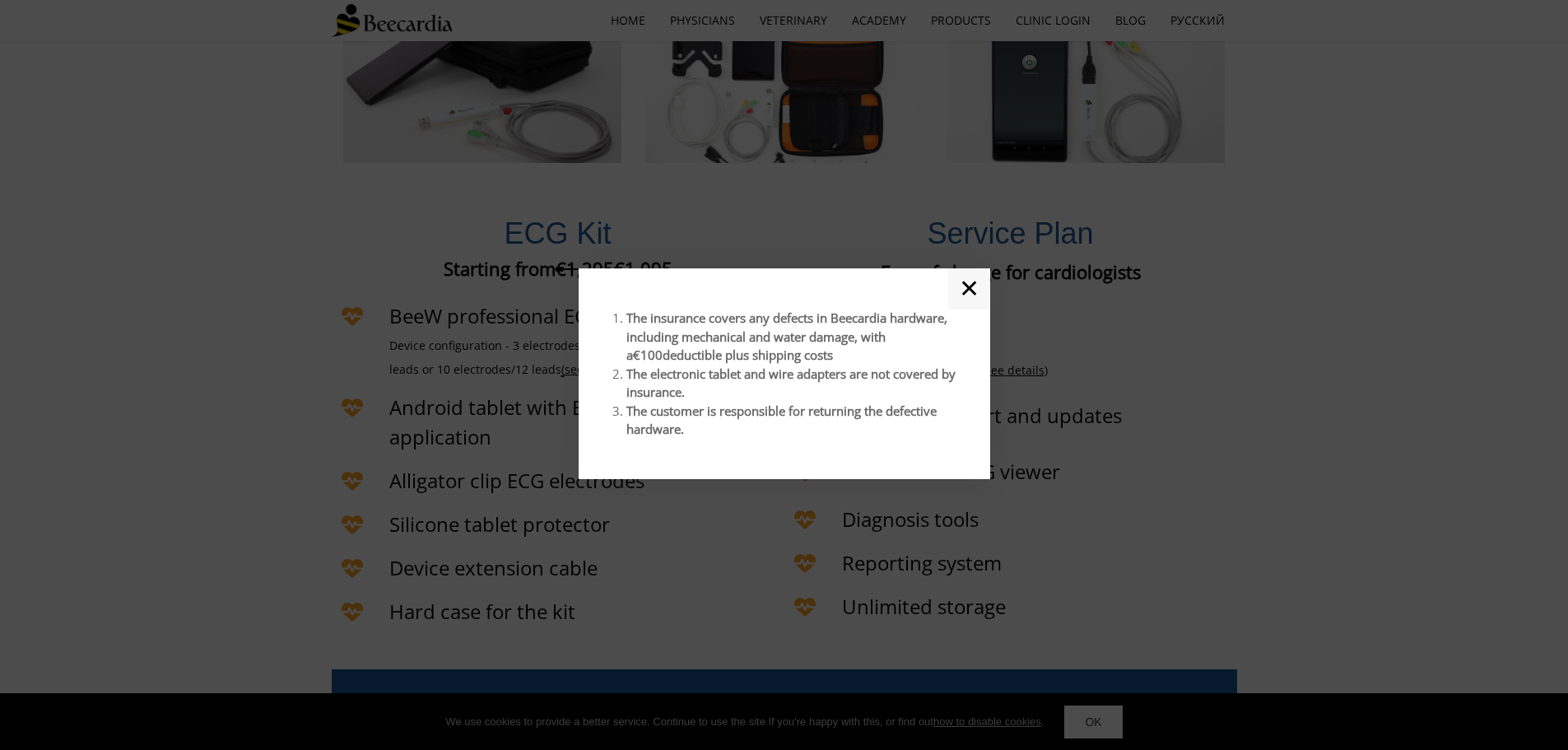
click at [976, 294] on link "✕" at bounding box center [969, 289] width 42 height 41
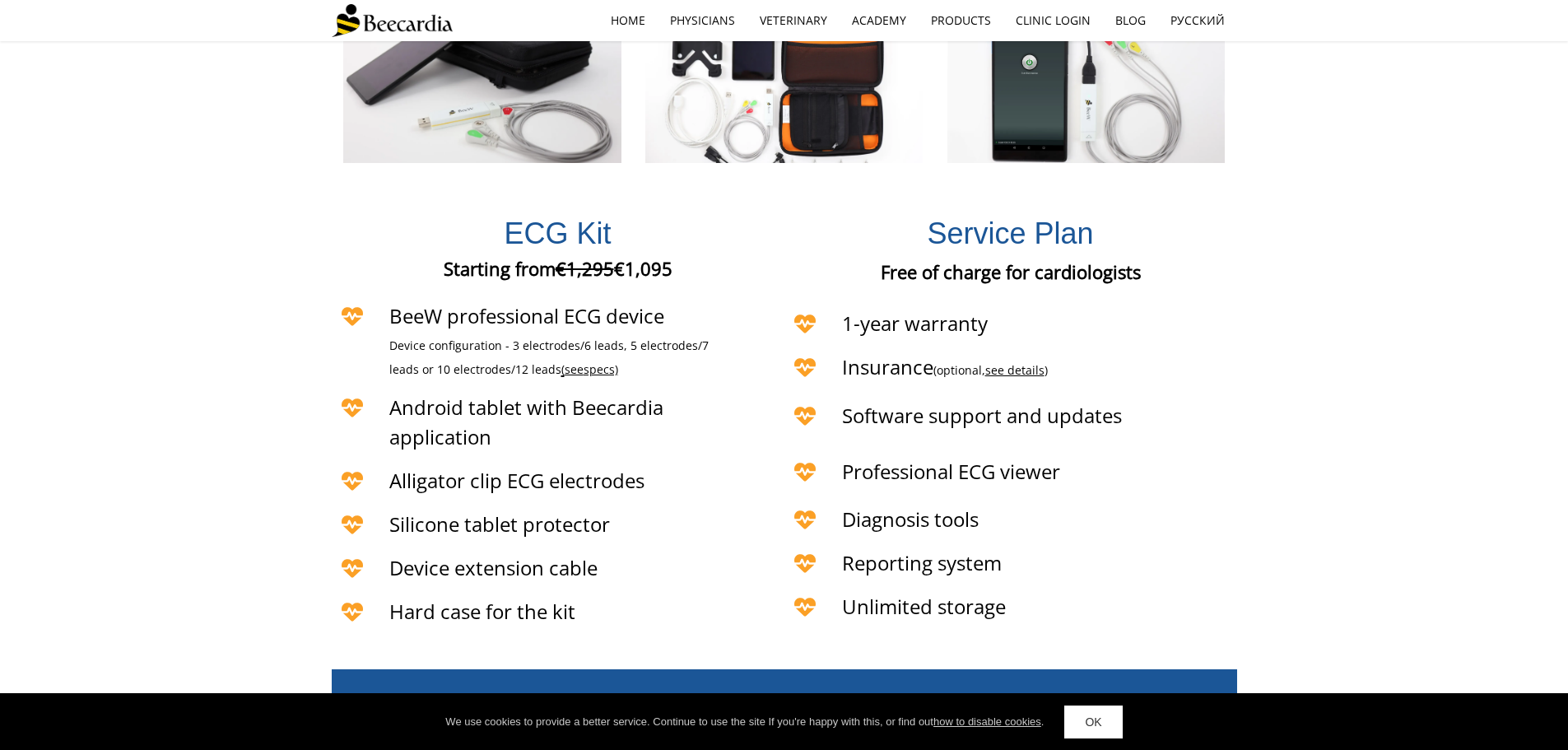
scroll to position [3402, 0]
